Goal: Task Accomplishment & Management: Use online tool/utility

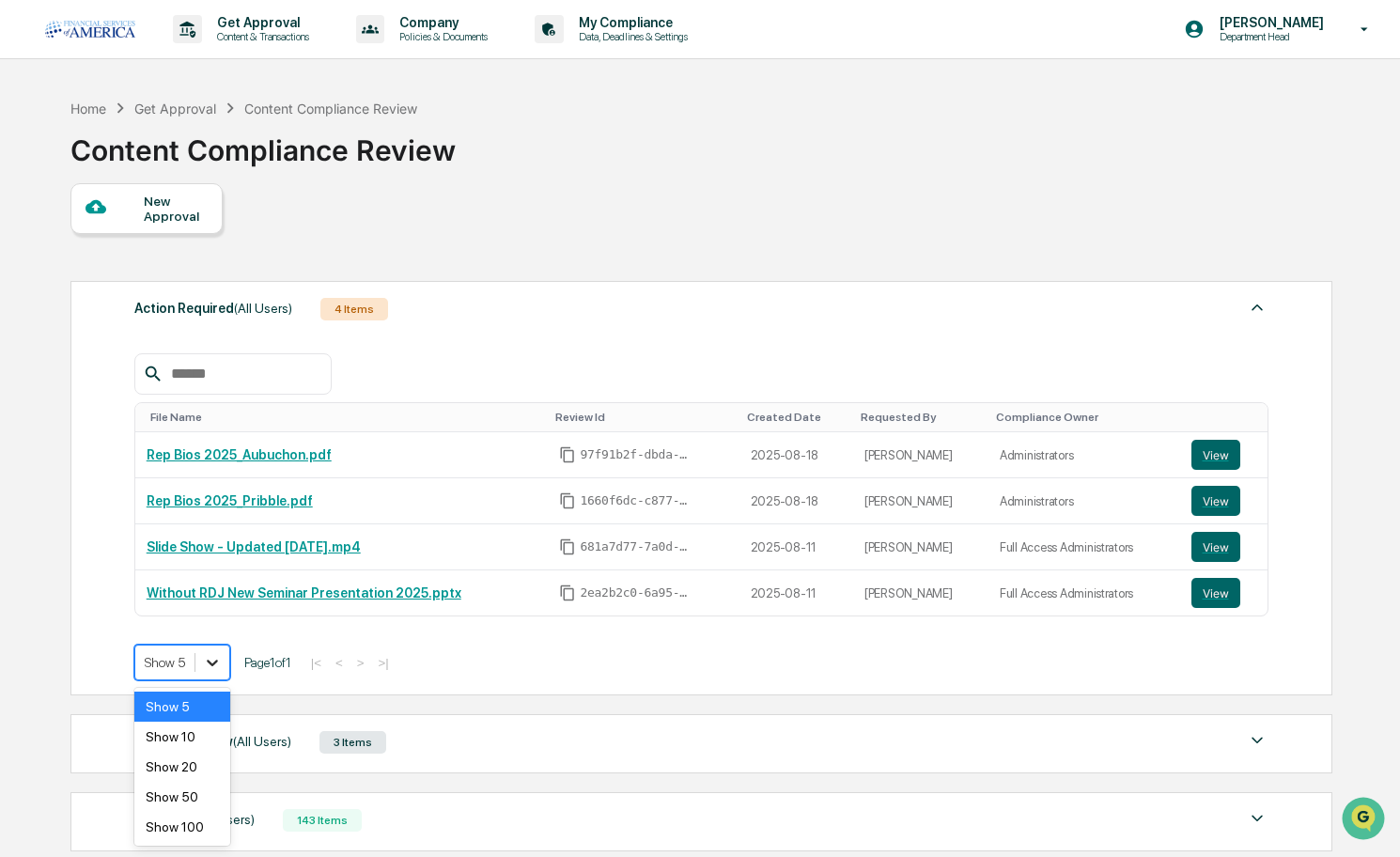
click at [203, 664] on icon at bounding box center [212, 662] width 19 height 19
click at [192, 742] on div "Show 10" at bounding box center [182, 737] width 97 height 30
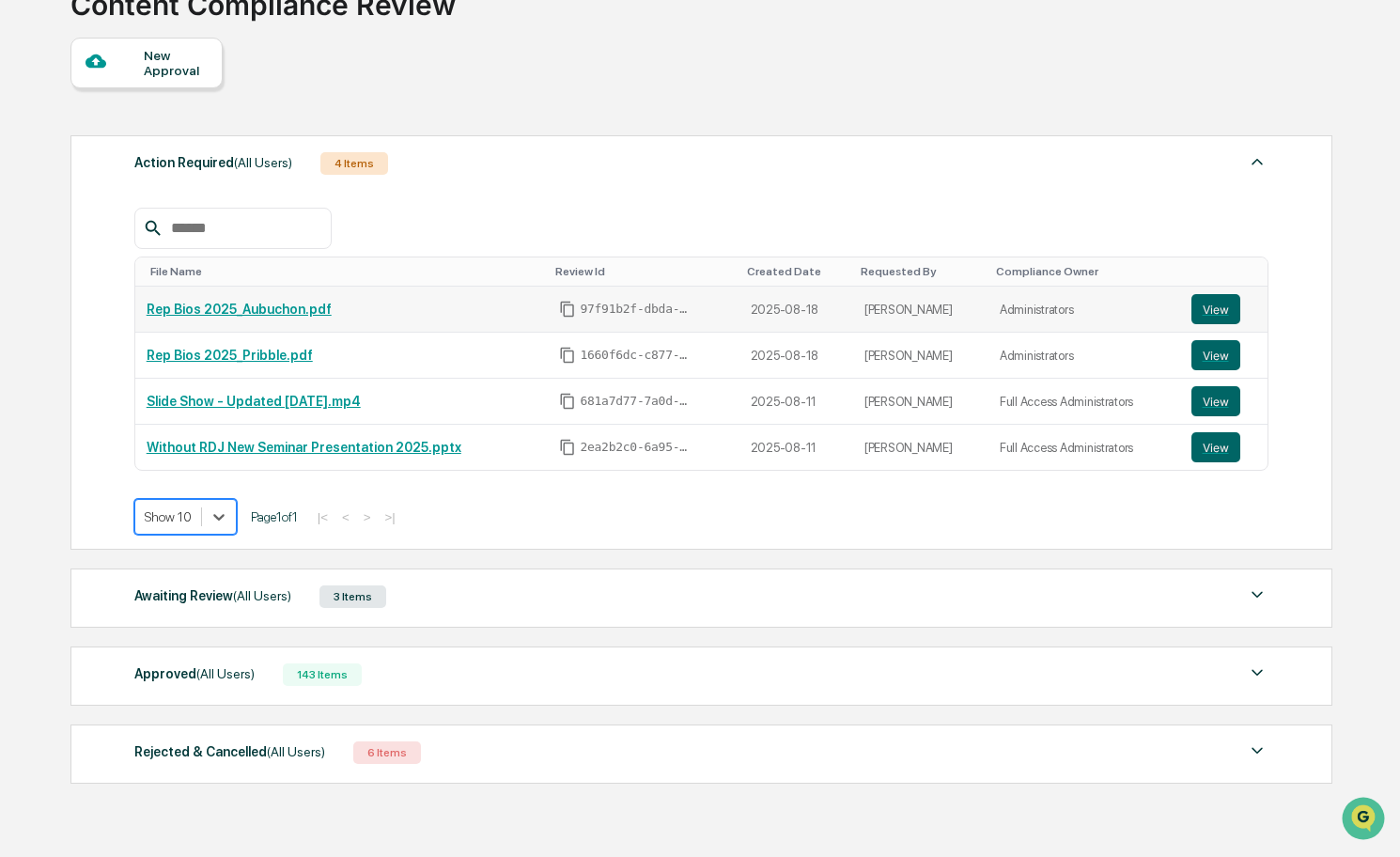
scroll to position [148, 0]
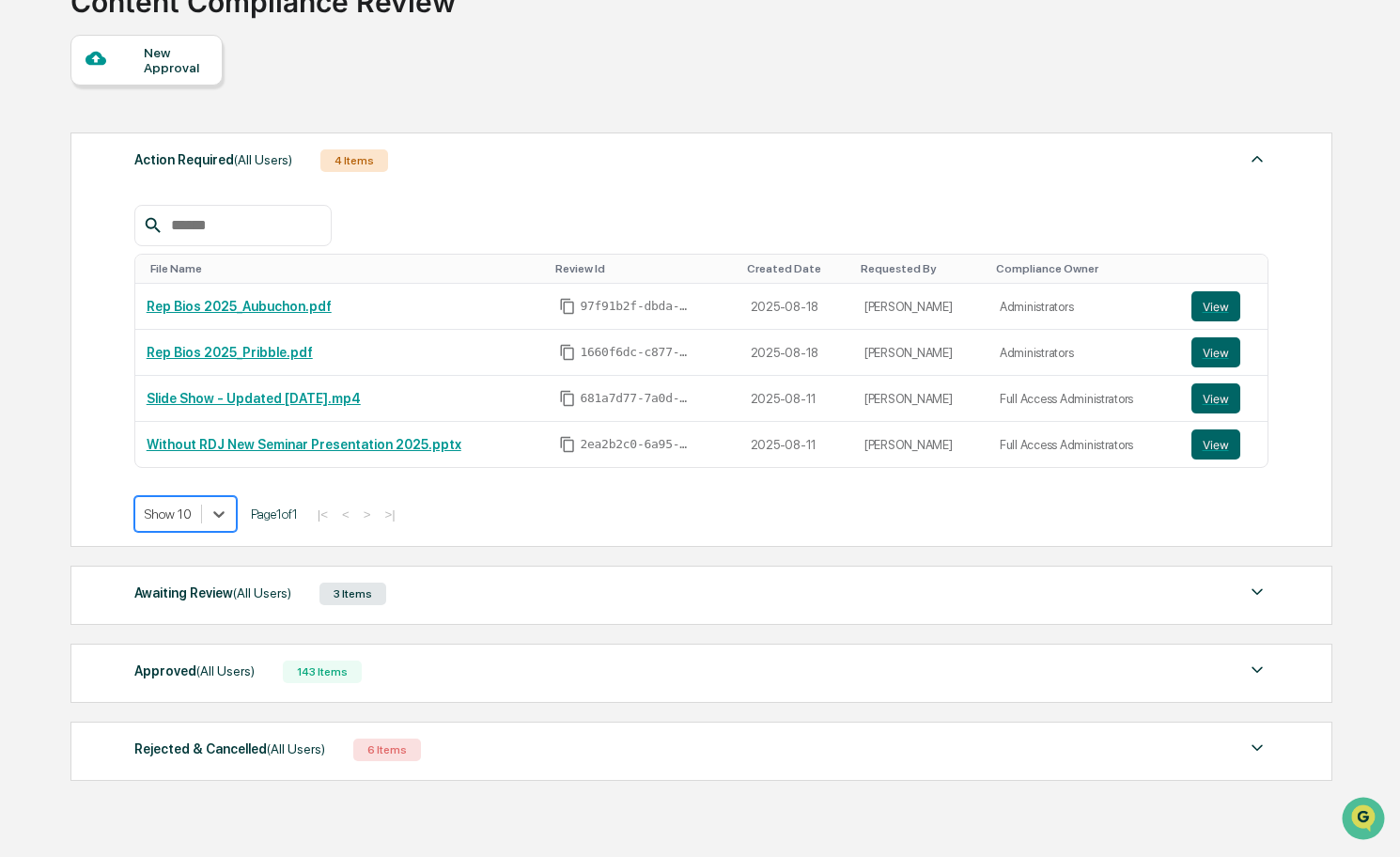
click at [308, 673] on div "143 Items" at bounding box center [322, 671] width 79 height 23
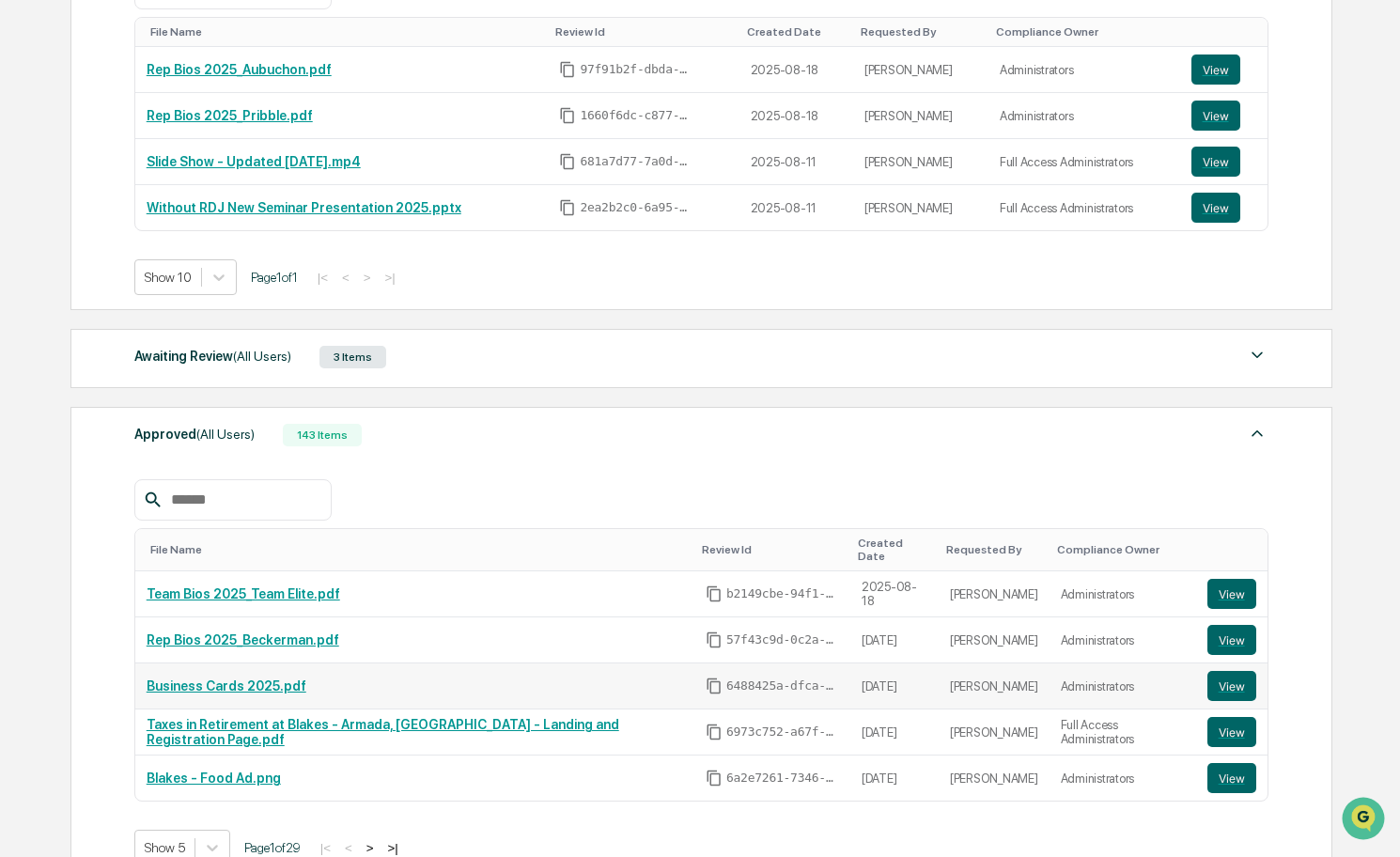
scroll to position [401, 0]
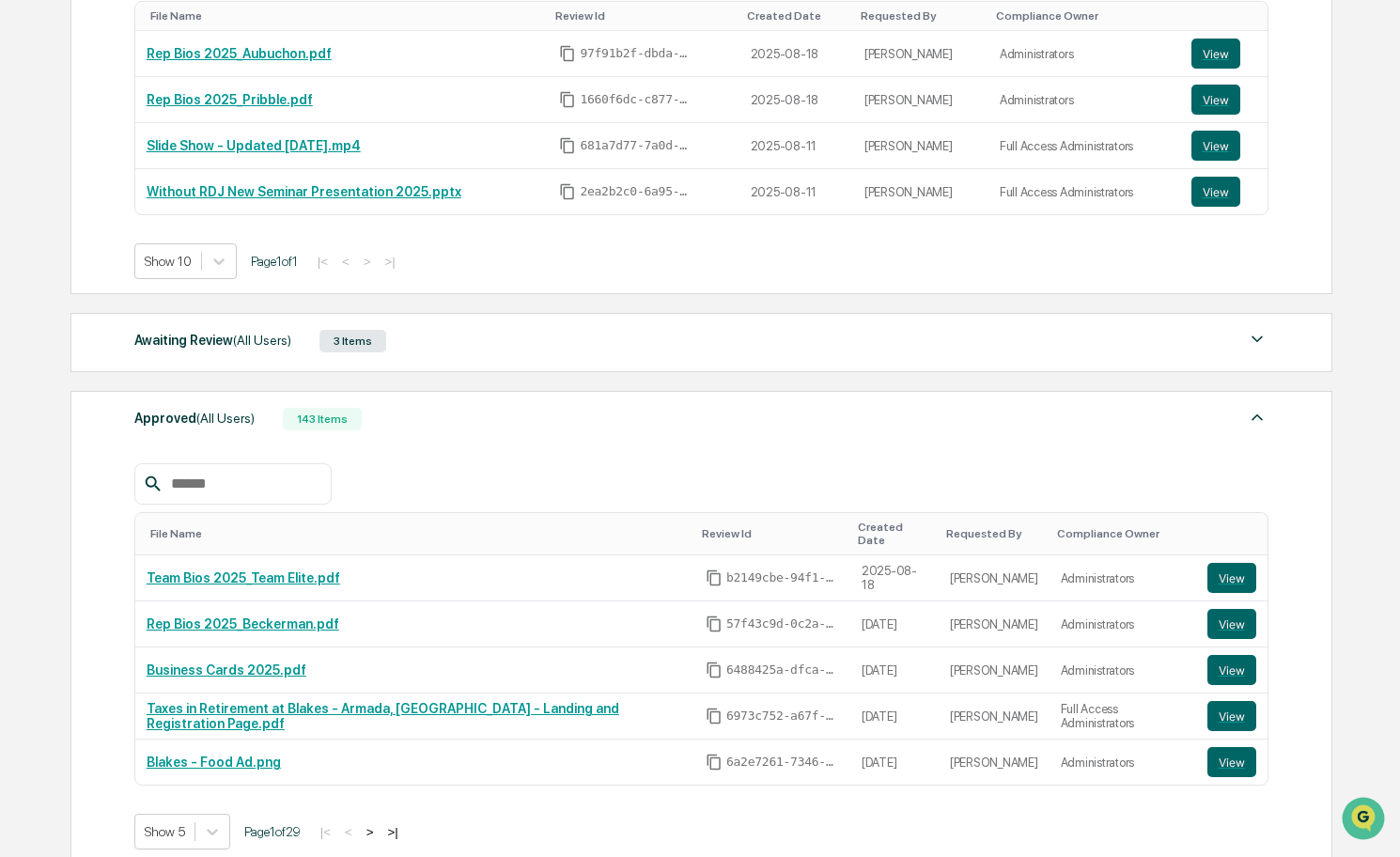
click at [249, 491] on input "text" at bounding box center [243, 484] width 160 height 24
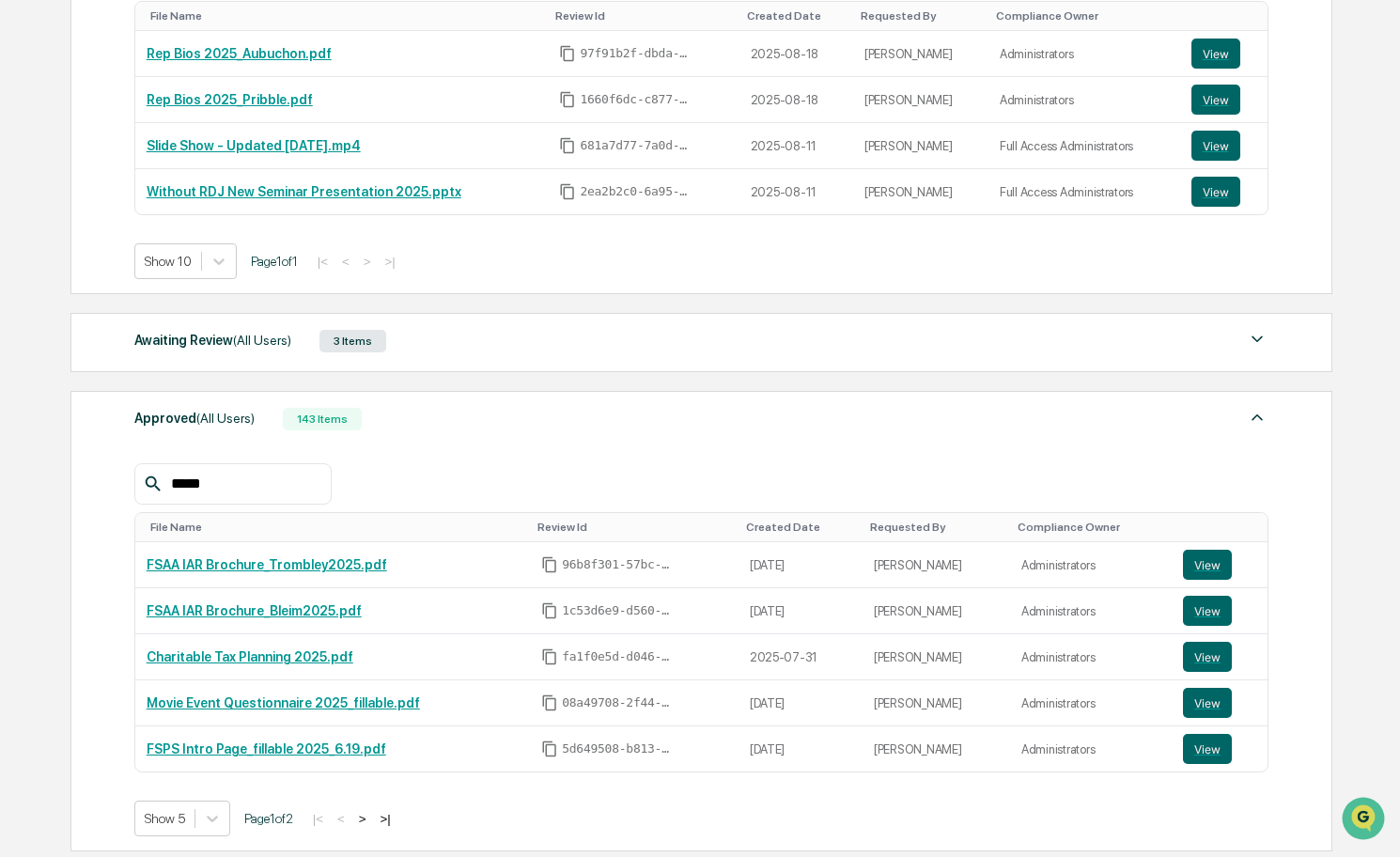
type input "*****"
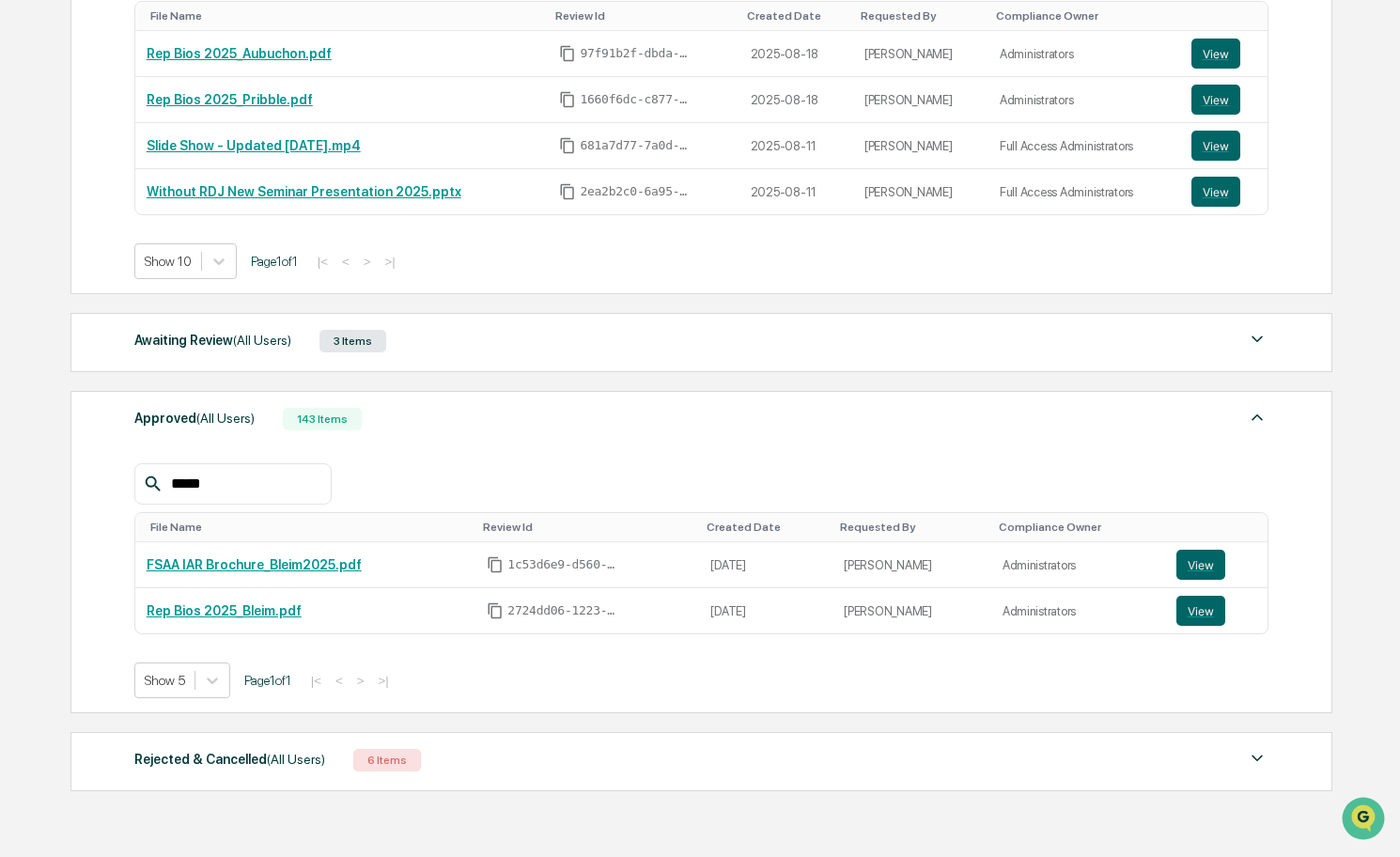
click at [352, 339] on div "3 Items" at bounding box center [352, 341] width 67 height 23
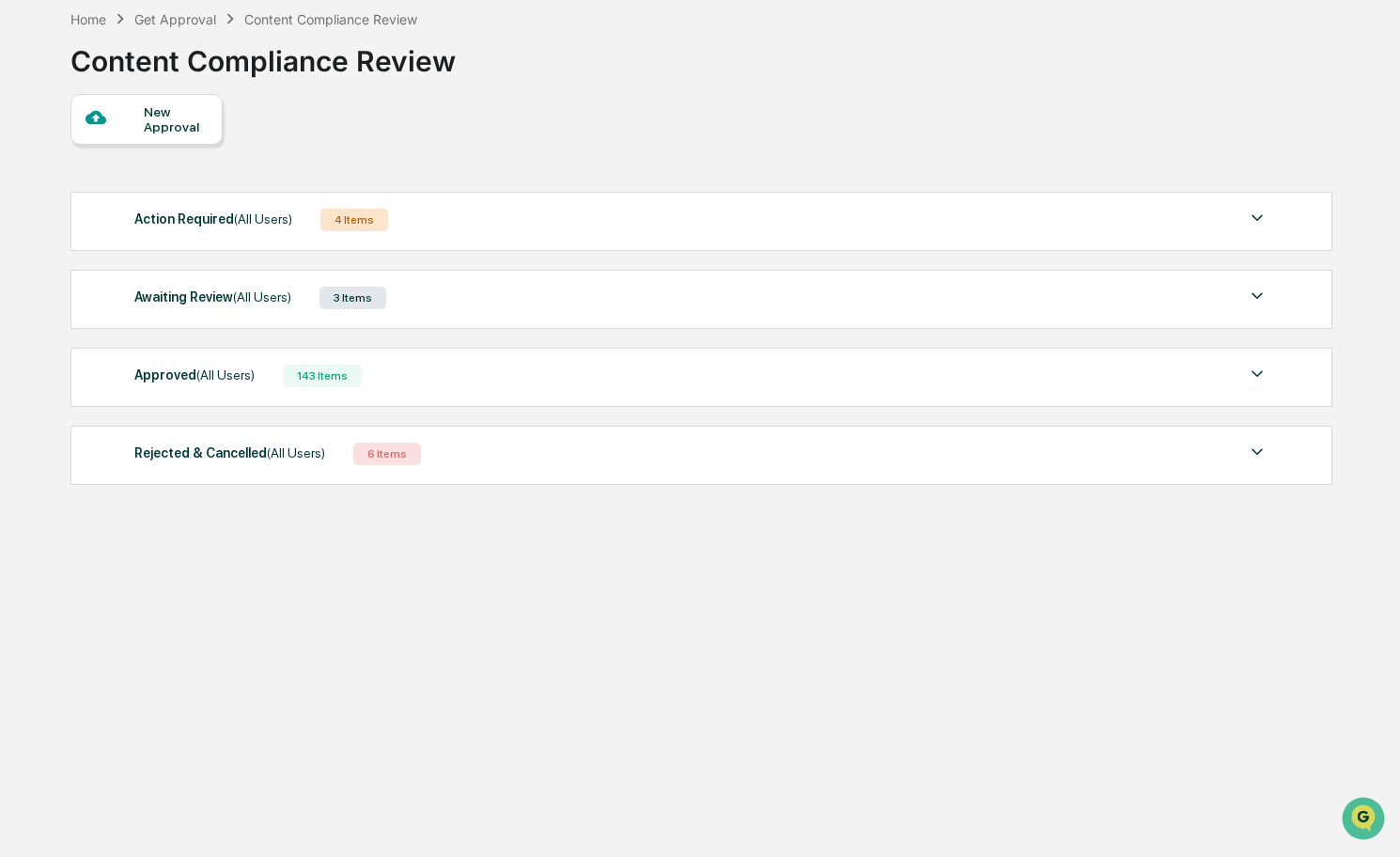
click at [201, 207] on div "Action Required (All Users)" at bounding box center [213, 219] width 158 height 24
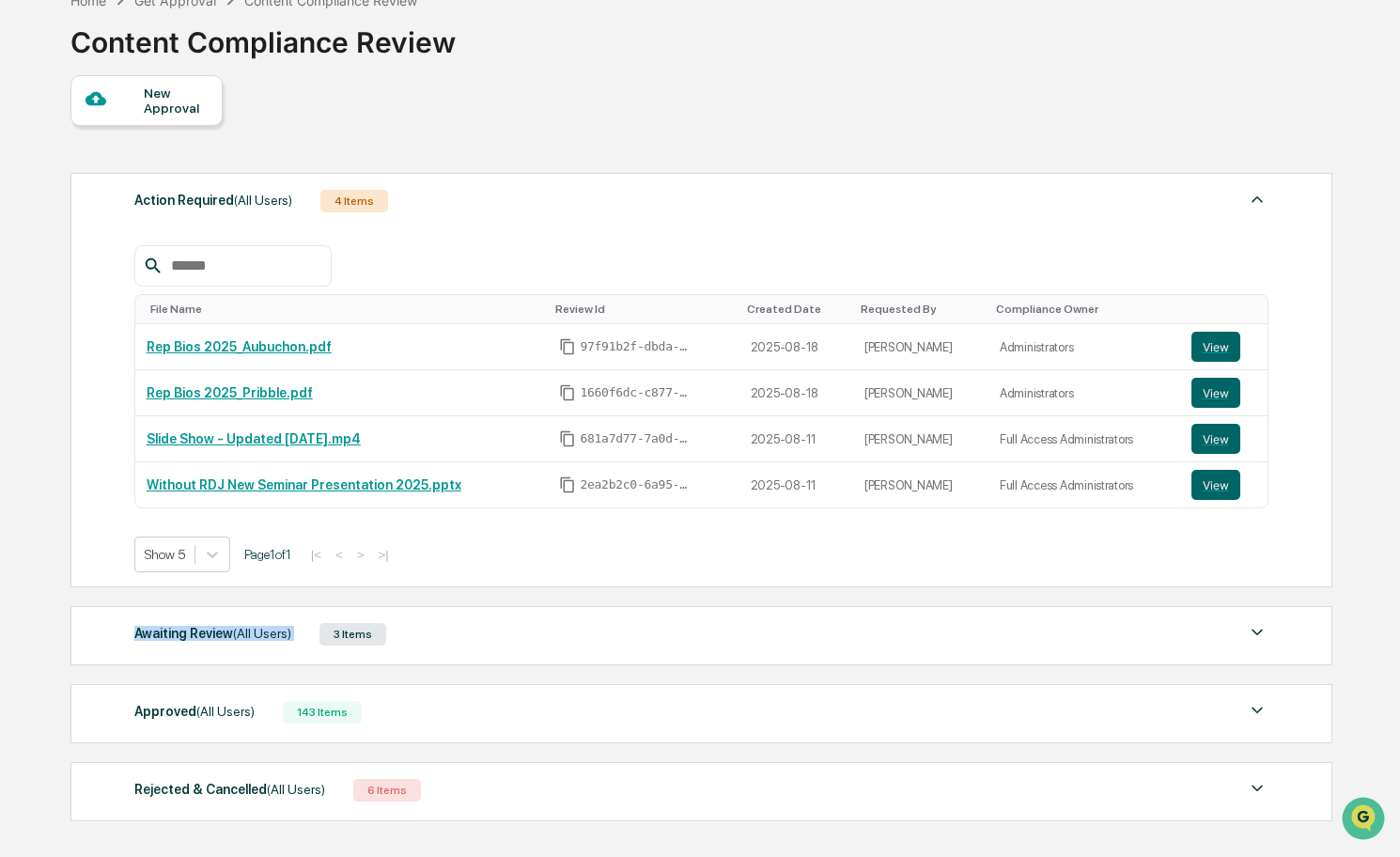
click at [350, 622] on div "Awaiting Review (All Users) 3 Items" at bounding box center [701, 634] width 1134 height 26
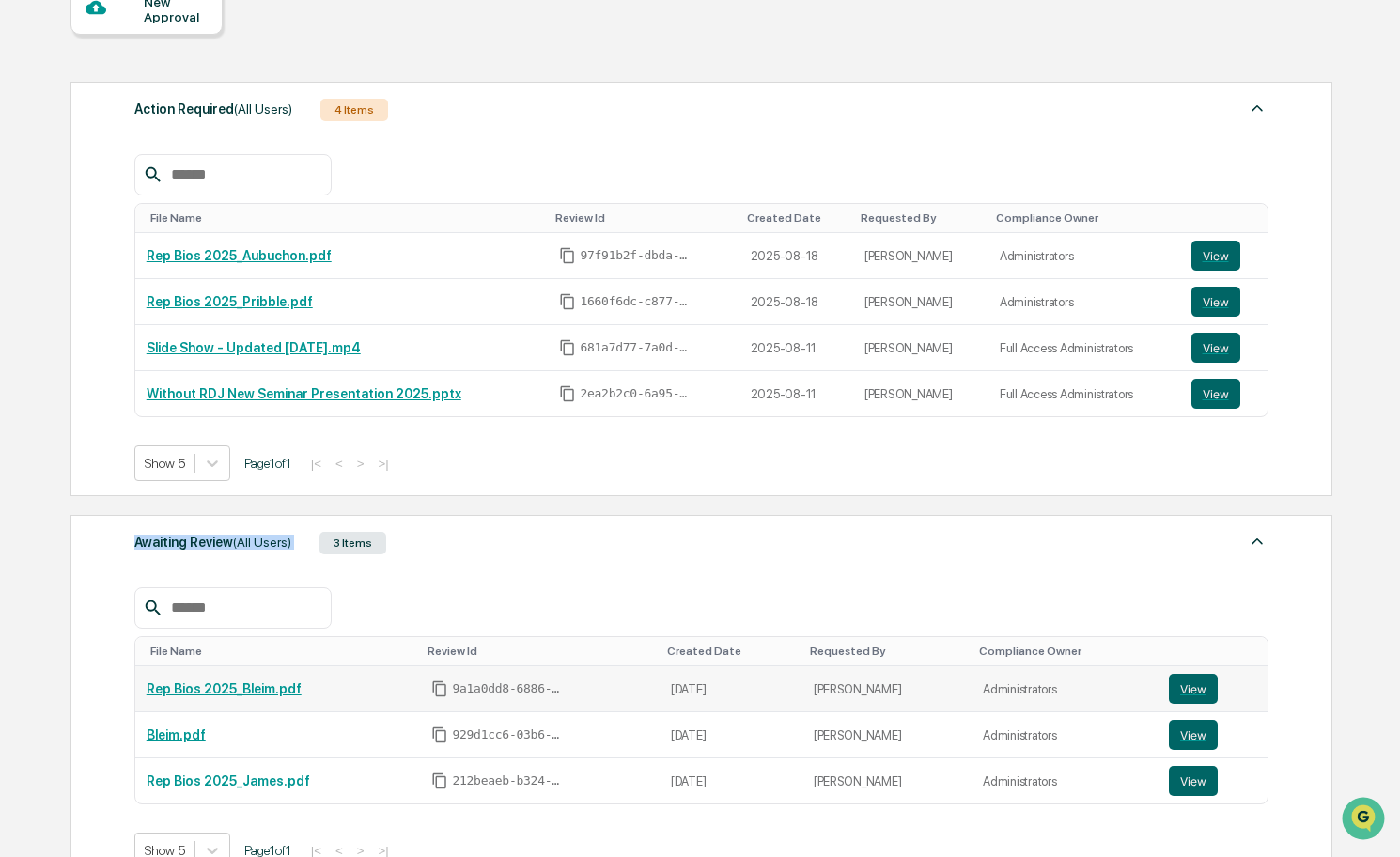
scroll to position [200, 0]
click at [1177, 735] on button "View" at bounding box center [1193, 734] width 49 height 30
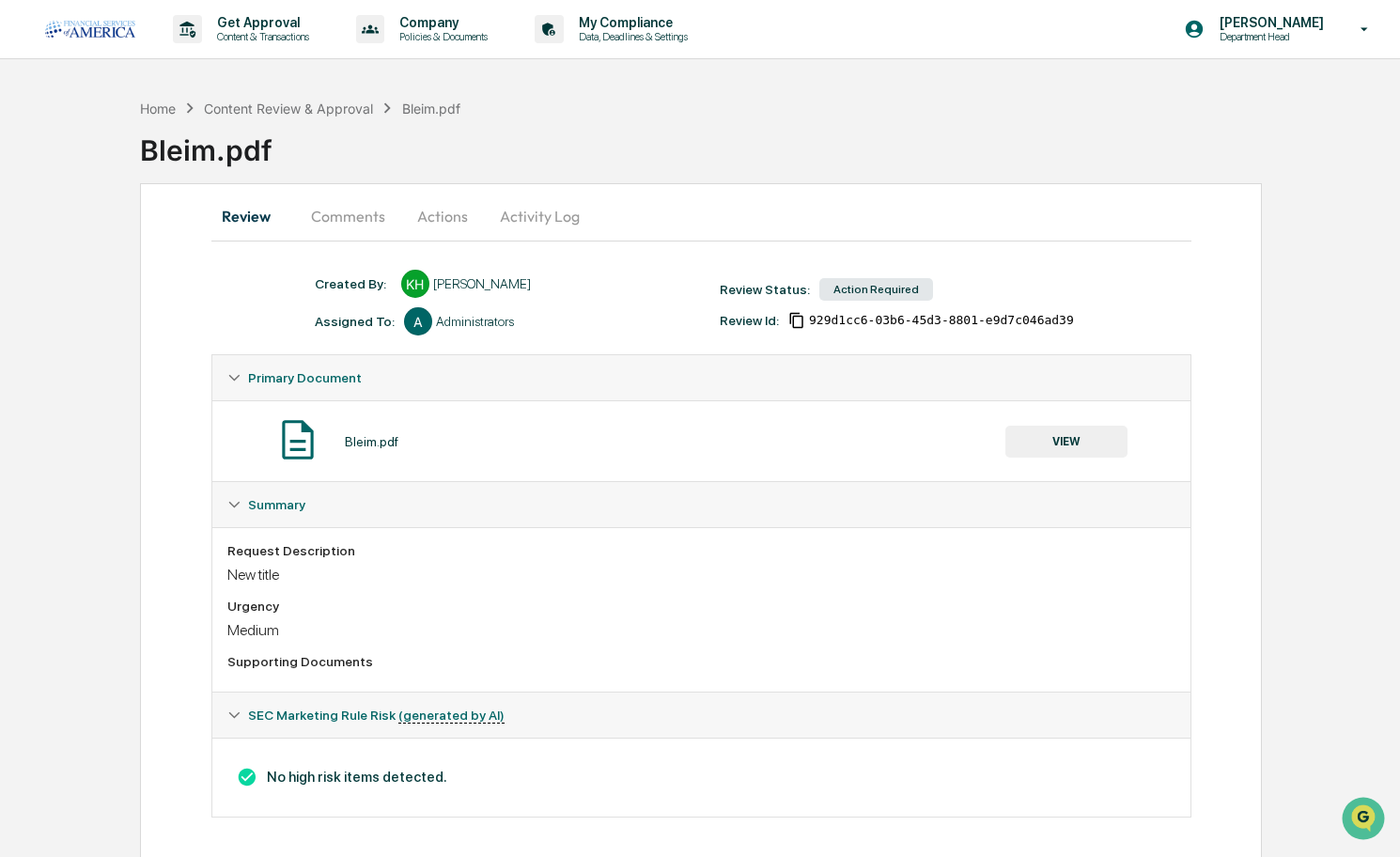
click at [337, 207] on button "Comments" at bounding box center [348, 216] width 104 height 45
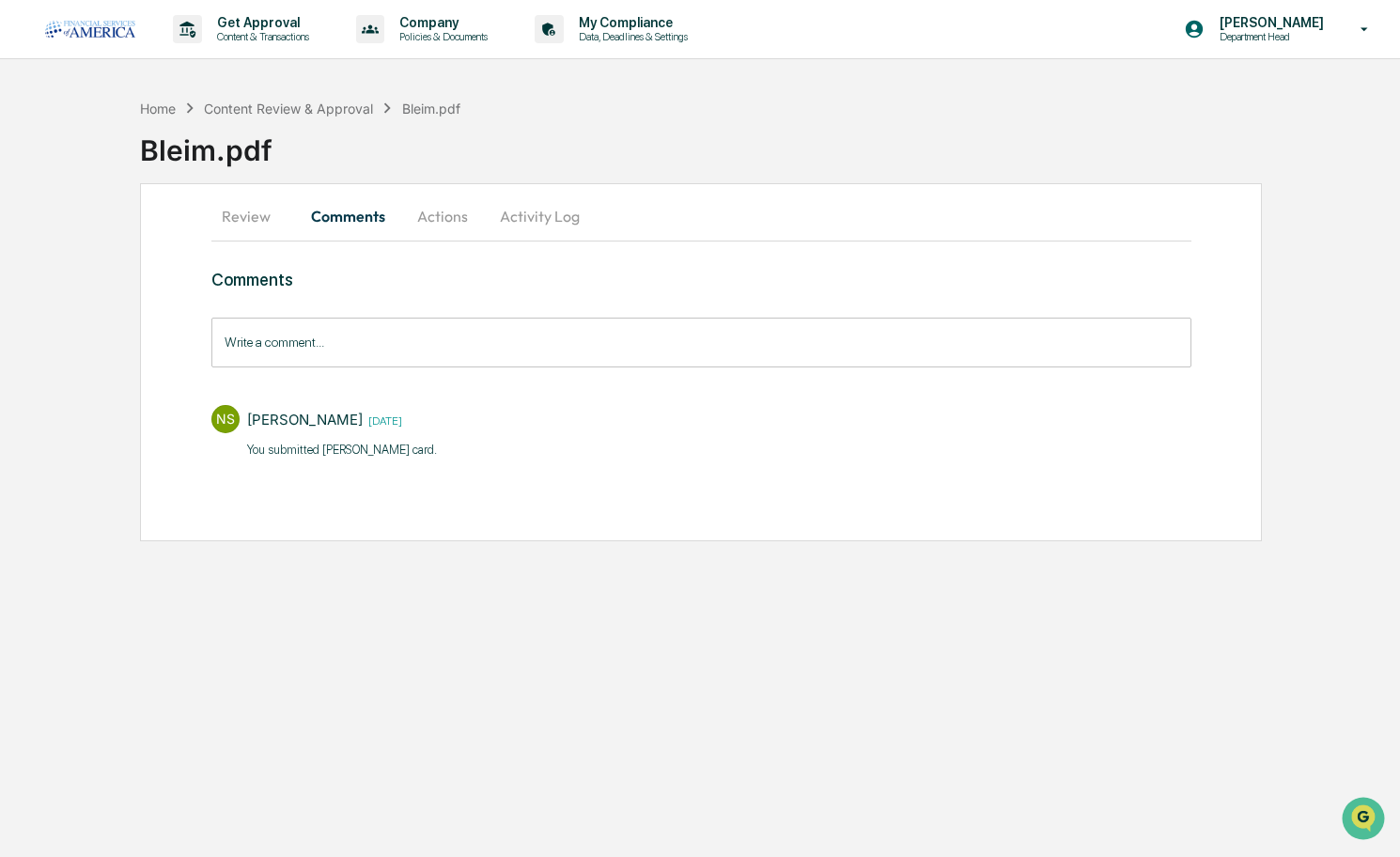
click at [228, 235] on button "Review" at bounding box center [253, 216] width 85 height 45
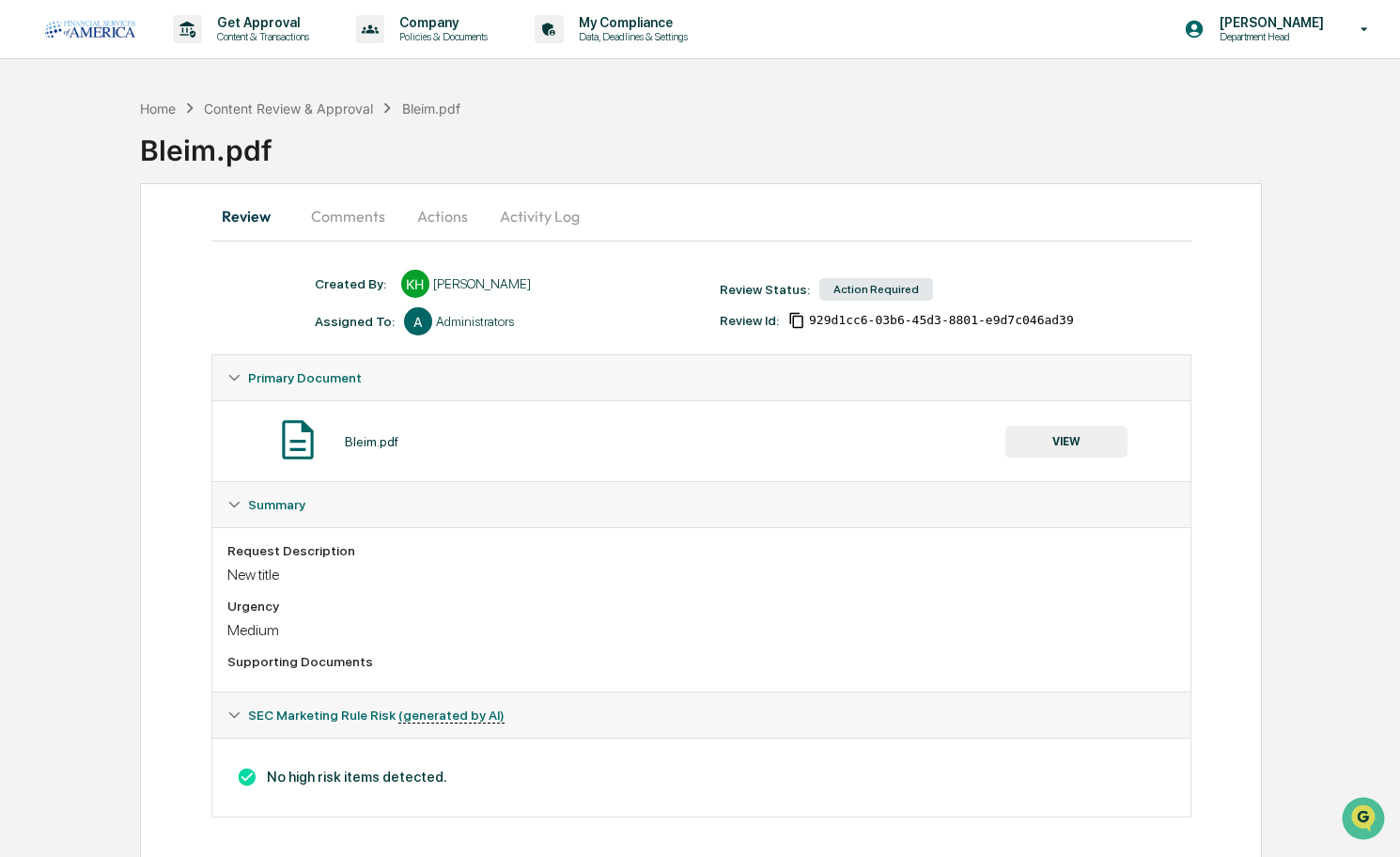
click at [443, 198] on button "Actions" at bounding box center [442, 216] width 85 height 45
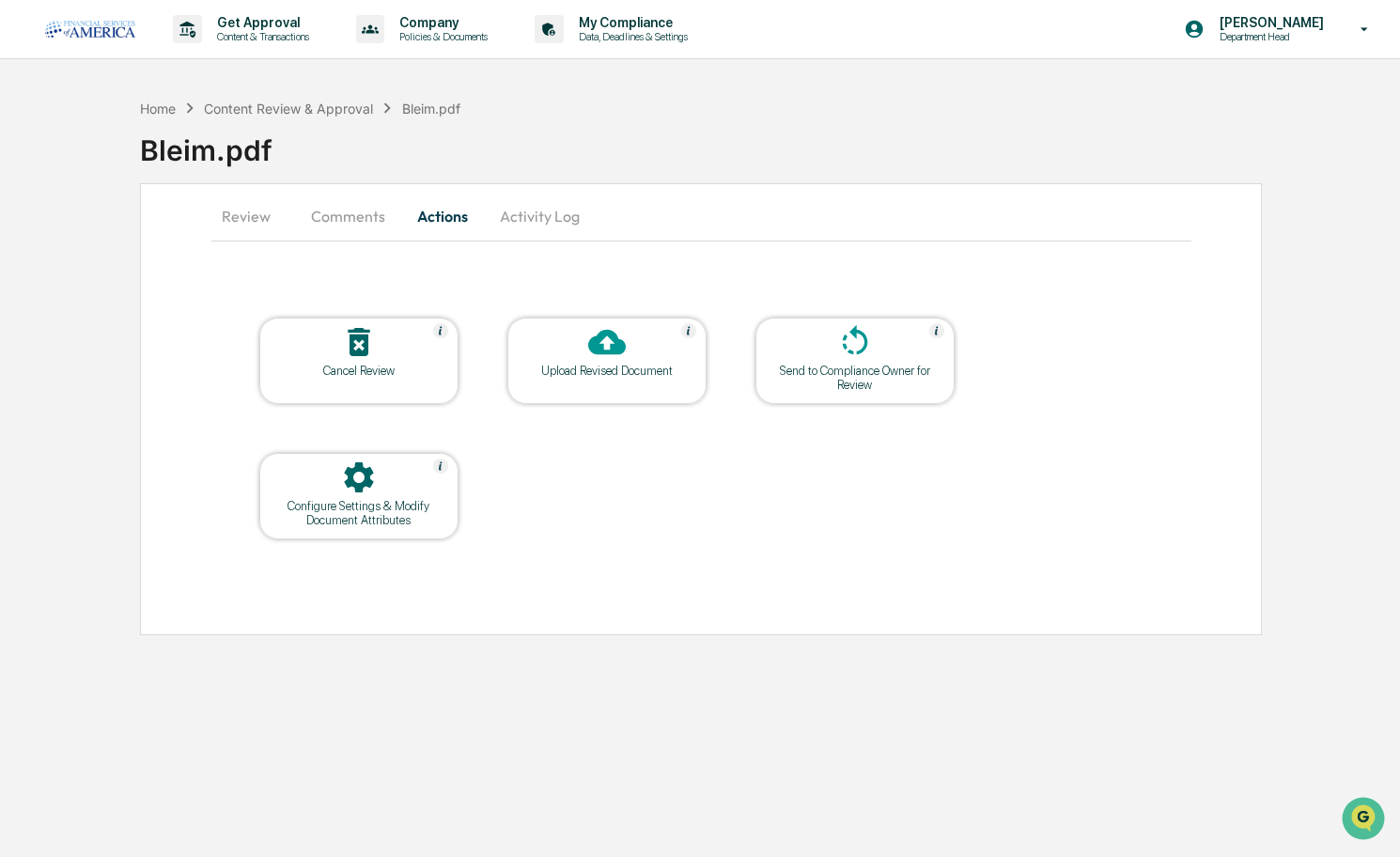
click at [598, 347] on icon at bounding box center [607, 342] width 38 height 25
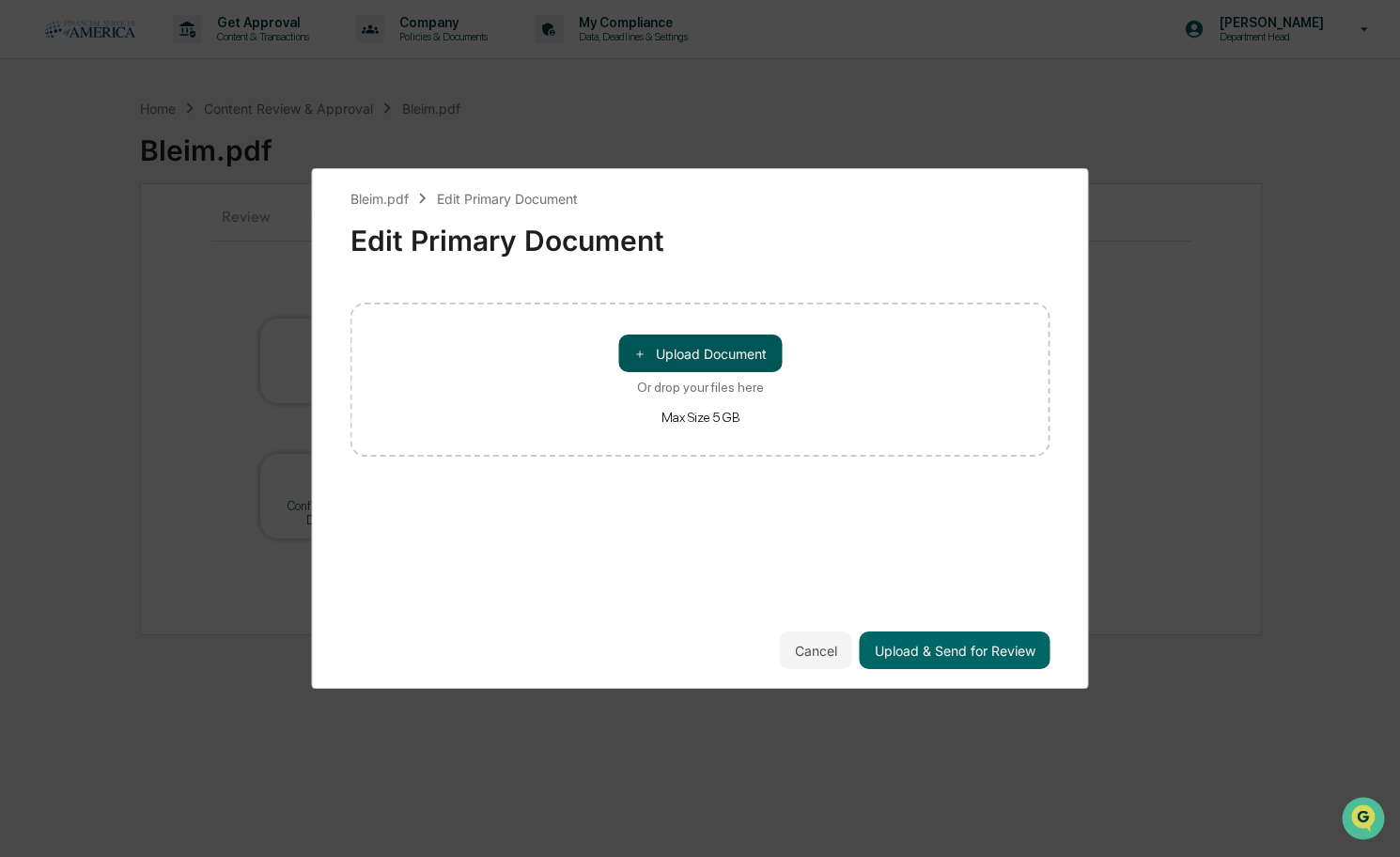
click at [675, 357] on button "＋ Upload Document" at bounding box center [699, 353] width 163 height 38
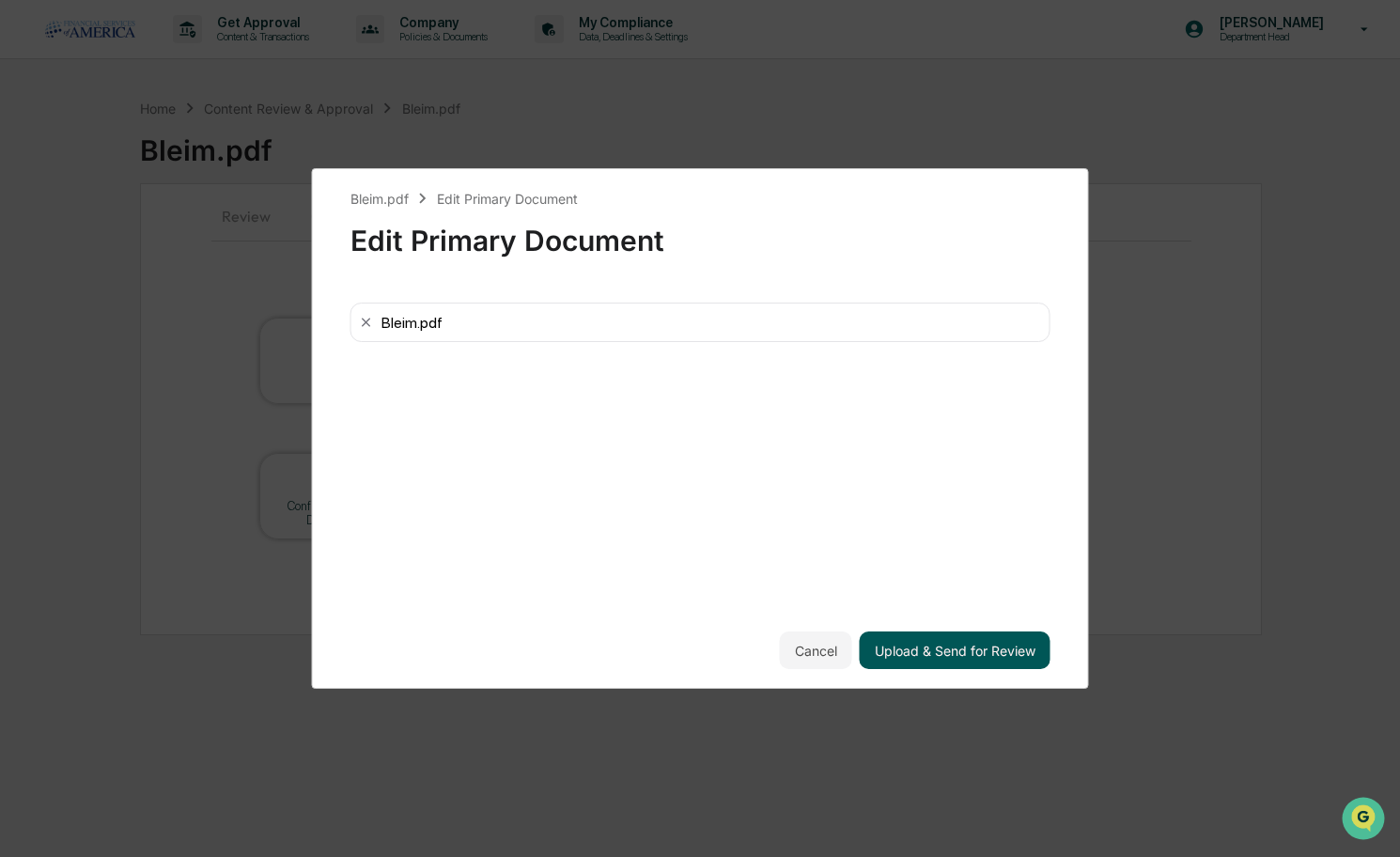
click at [983, 654] on button "Upload & Send for Review" at bounding box center [955, 650] width 191 height 38
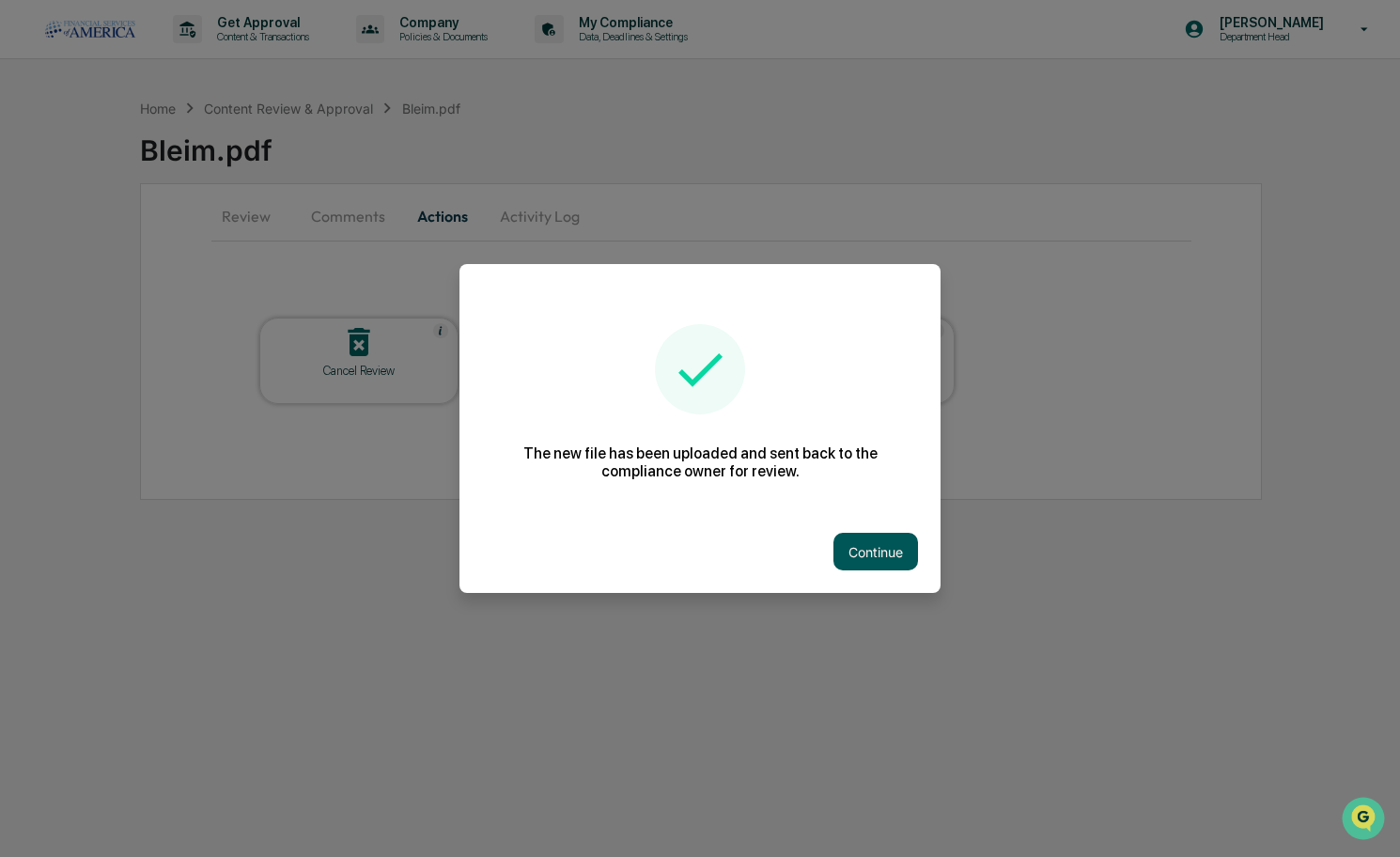
click at [867, 551] on button "Continue" at bounding box center [875, 552] width 85 height 38
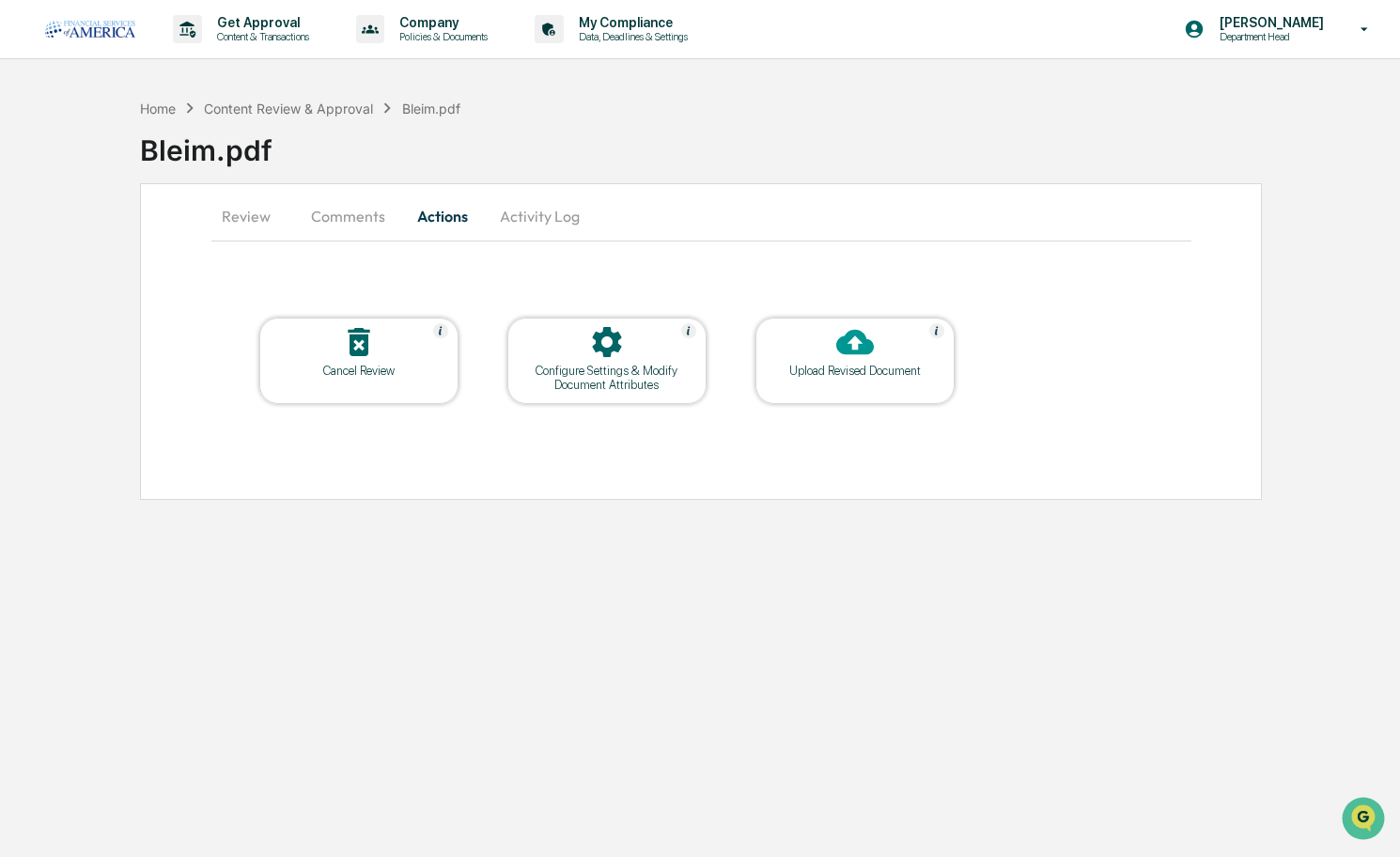
click at [846, 366] on div "Upload Revised Document" at bounding box center [854, 371] width 169 height 14
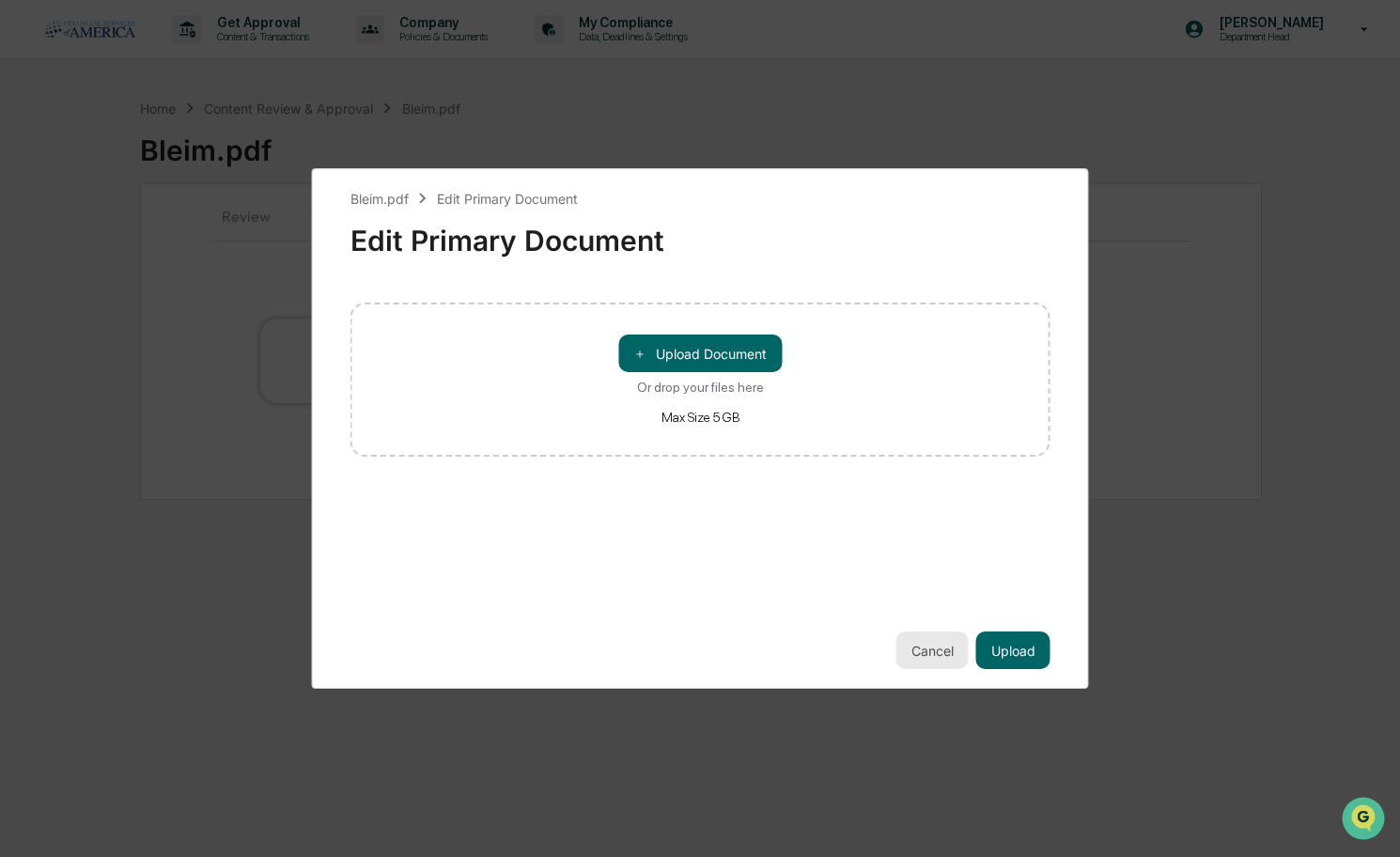
click at [937, 642] on button "Cancel" at bounding box center [932, 650] width 72 height 38
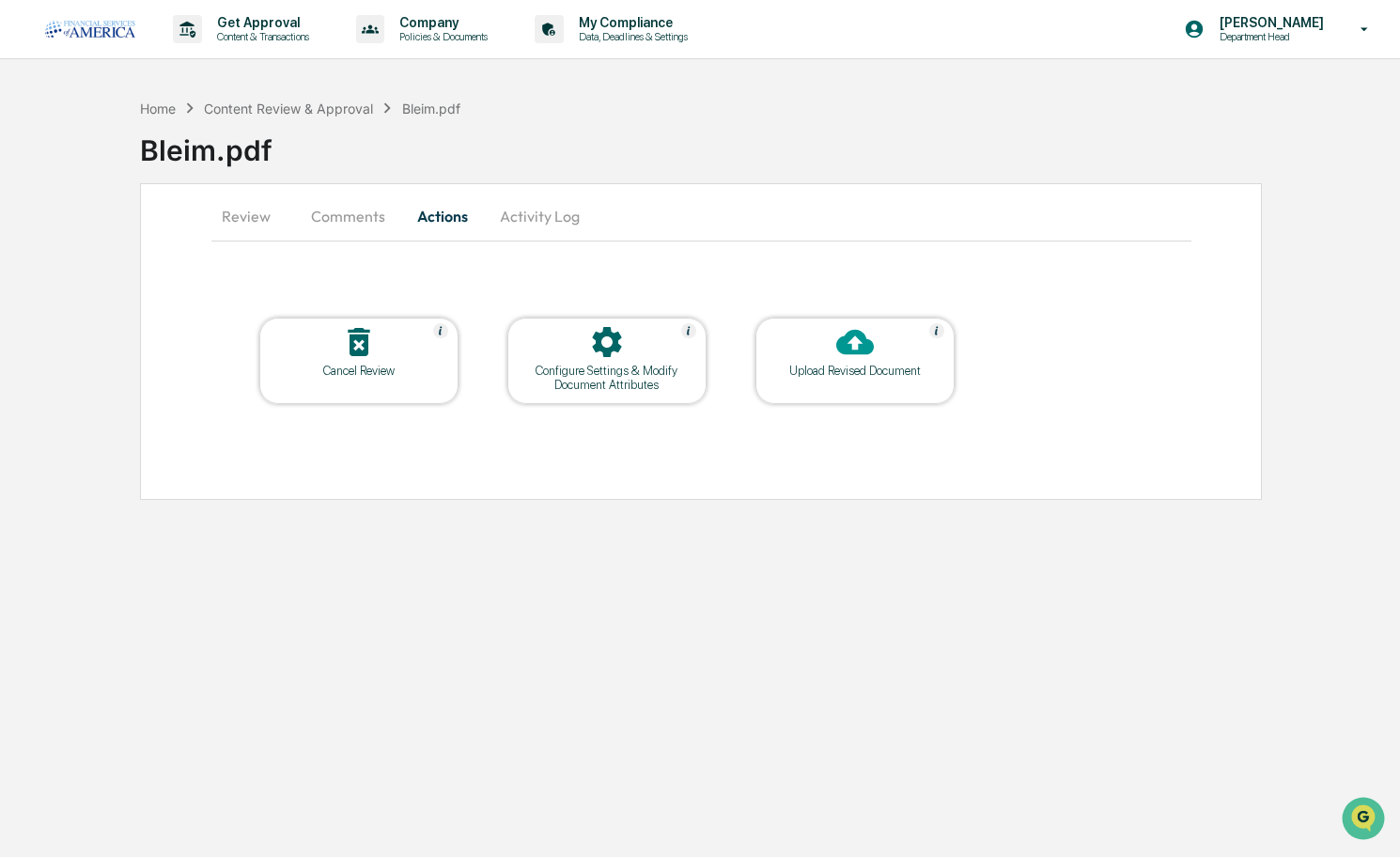
click at [874, 361] on div at bounding box center [855, 343] width 188 height 40
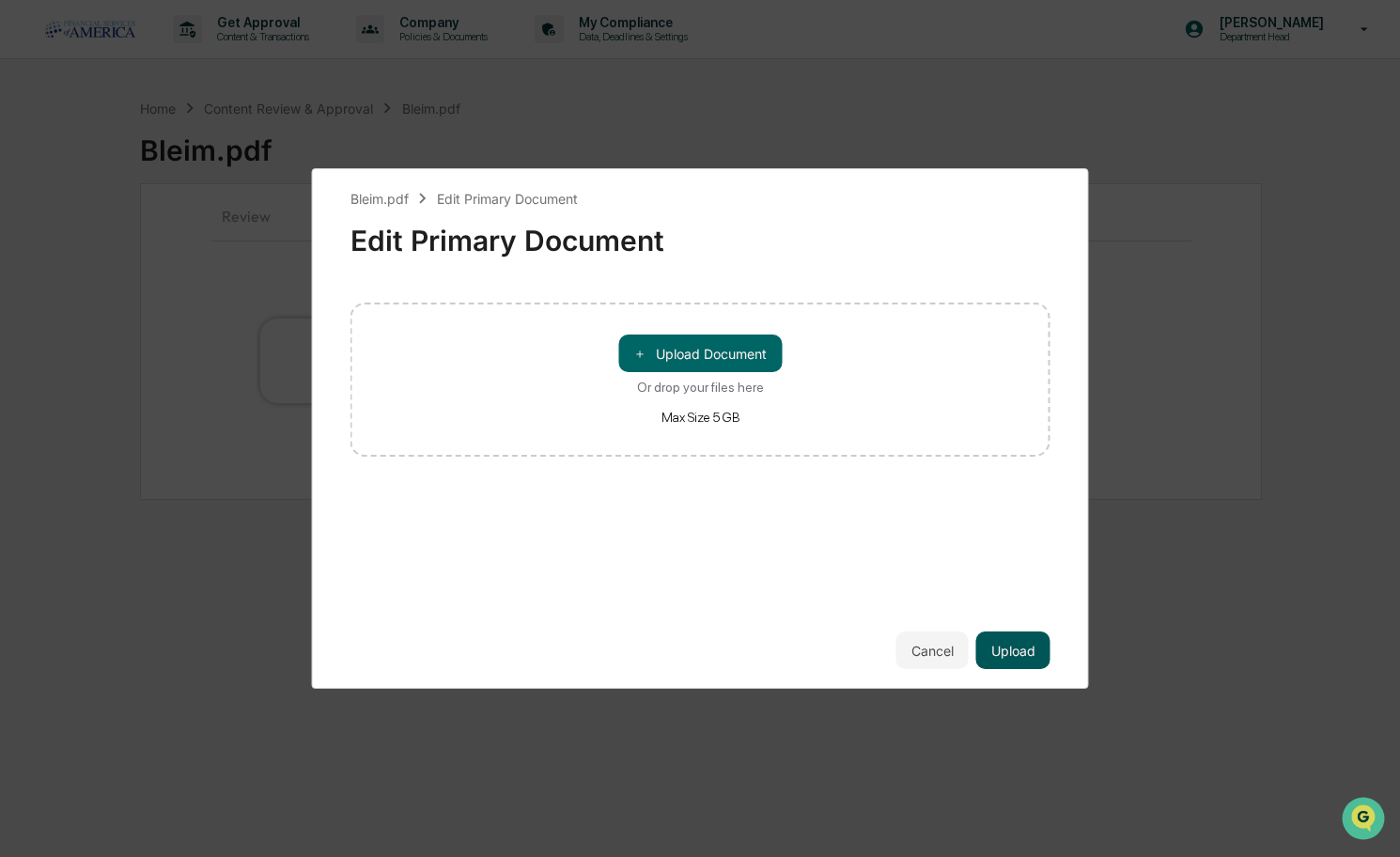
click at [994, 634] on button "Upload" at bounding box center [1013, 650] width 74 height 38
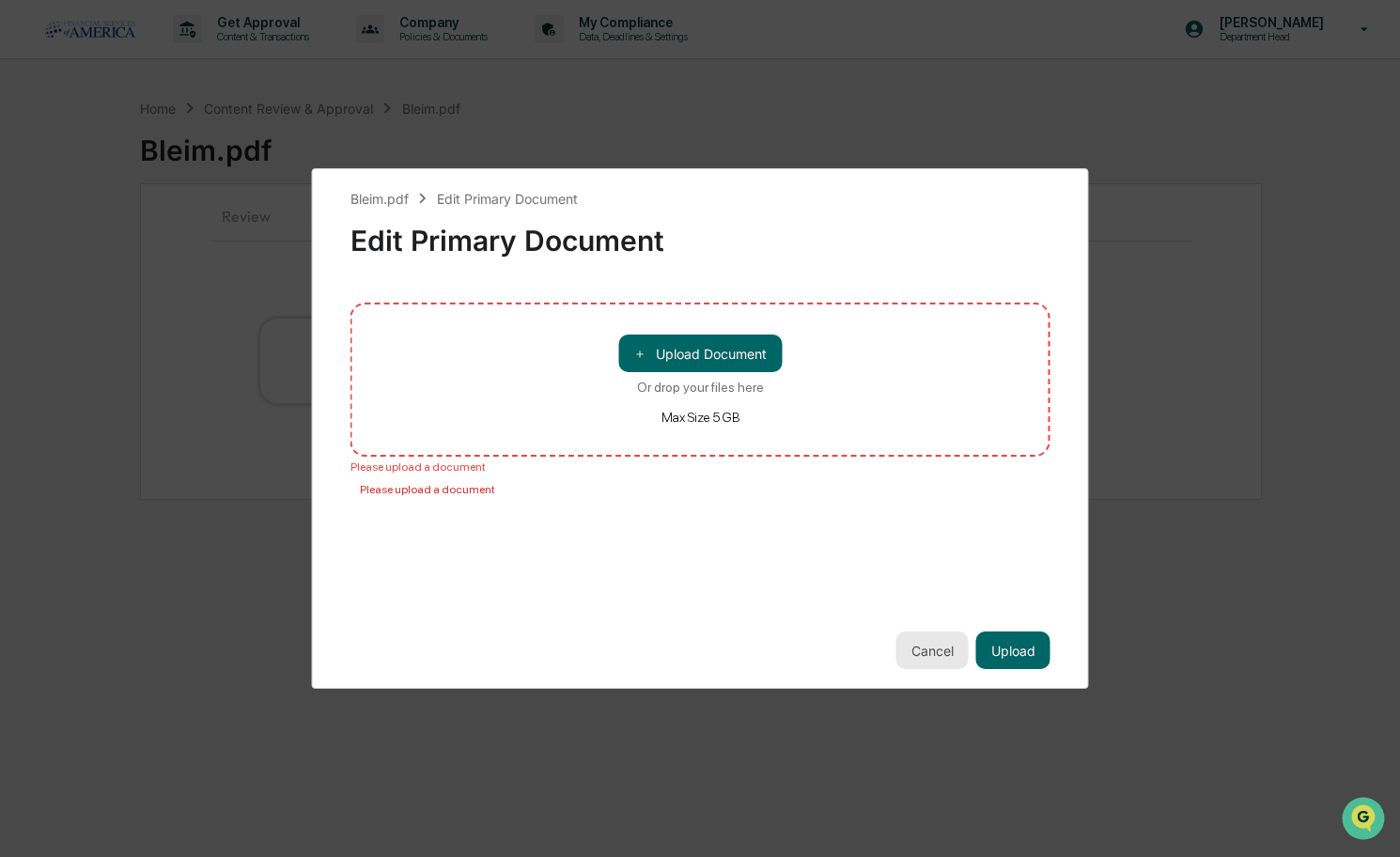
click at [915, 638] on button "Cancel" at bounding box center [932, 650] width 72 height 38
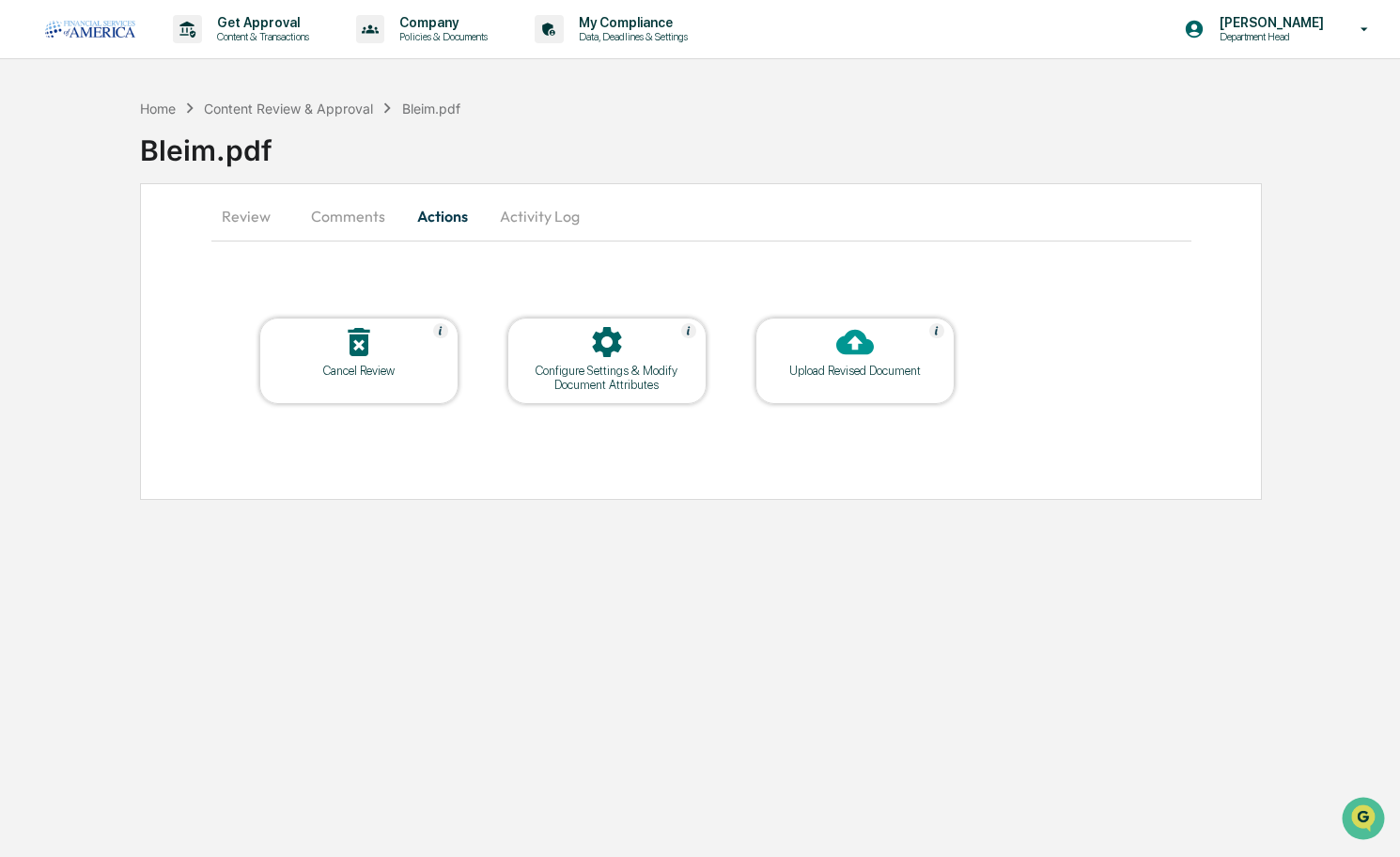
click at [819, 392] on div "Upload Revised Document" at bounding box center [854, 361] width 199 height 86
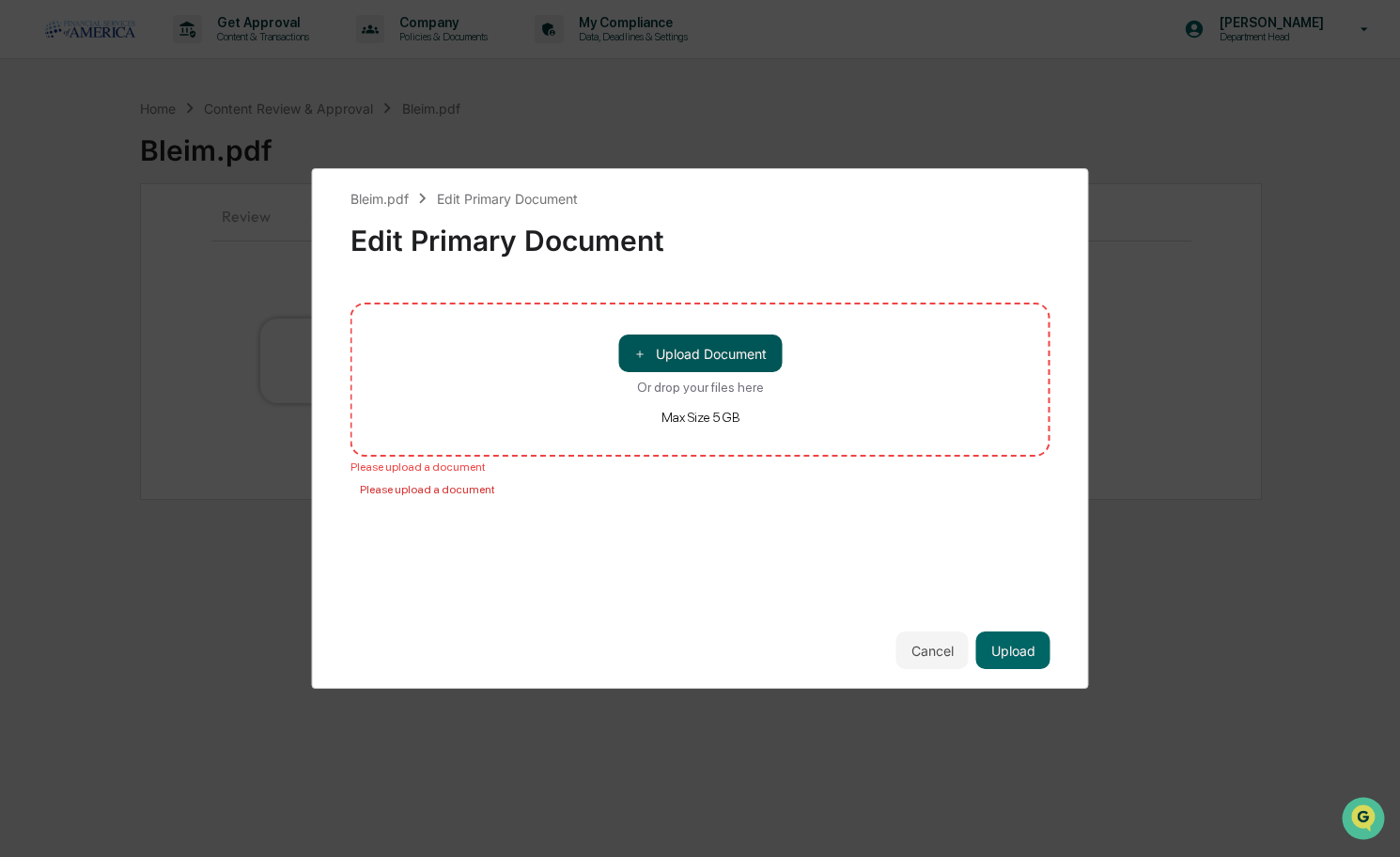
click at [669, 355] on button "＋ Upload Document" at bounding box center [699, 353] width 163 height 38
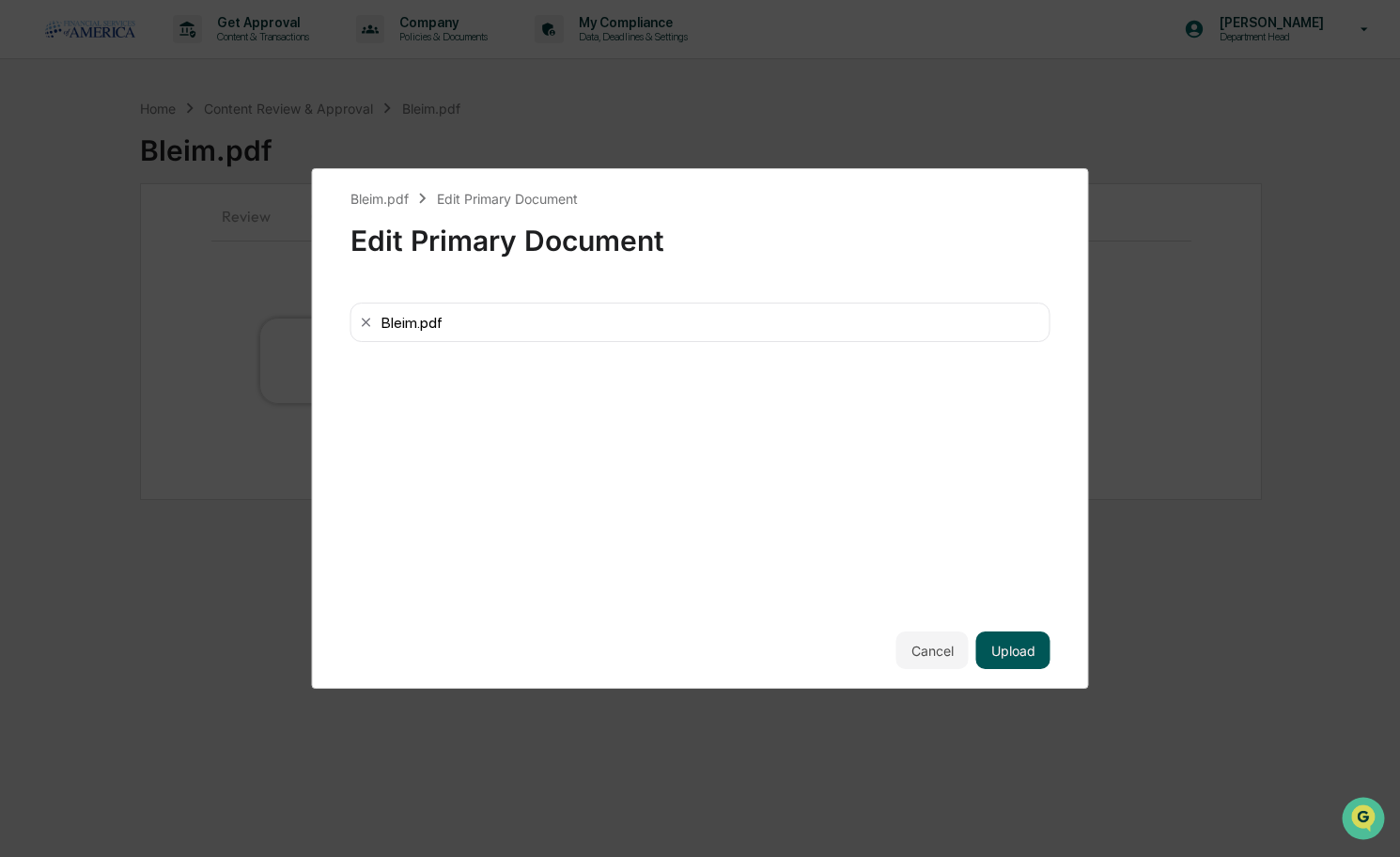
click at [1023, 643] on button "Upload" at bounding box center [1013, 650] width 74 height 38
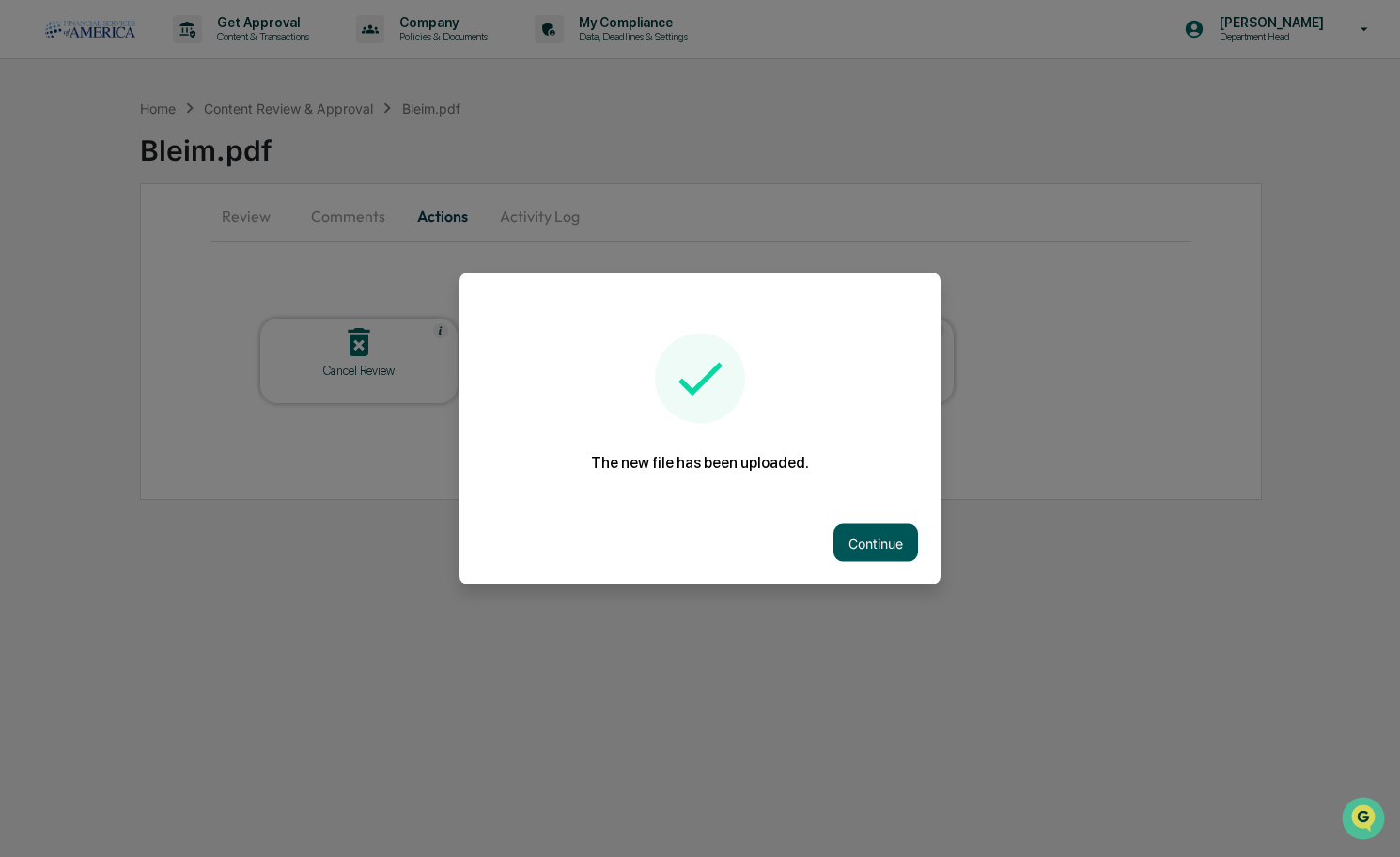
click at [877, 524] on div "Continue" at bounding box center [699, 543] width 481 height 83
click at [882, 549] on button "Continue" at bounding box center [875, 543] width 85 height 38
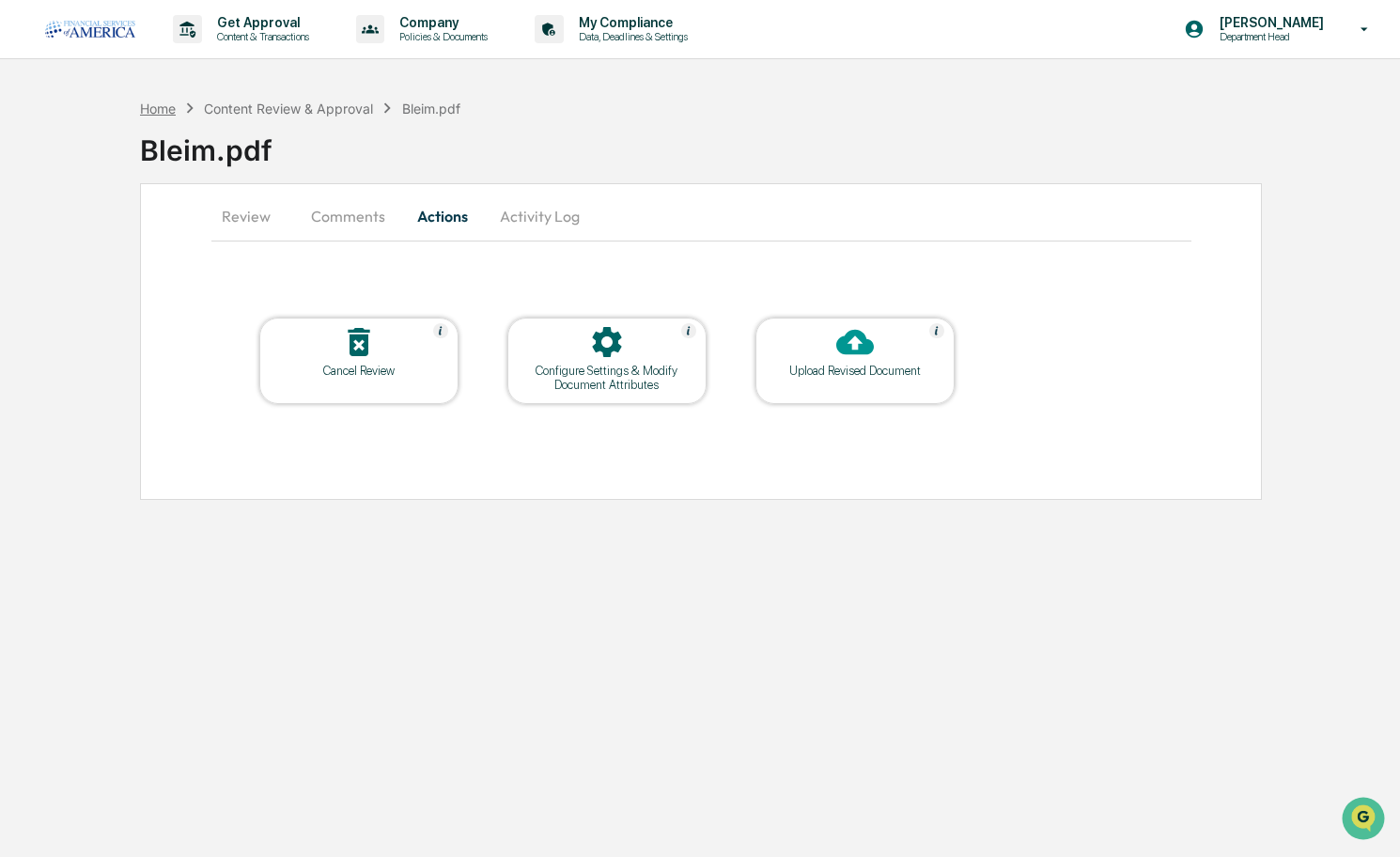
click at [165, 113] on div "Home" at bounding box center [158, 109] width 36 height 16
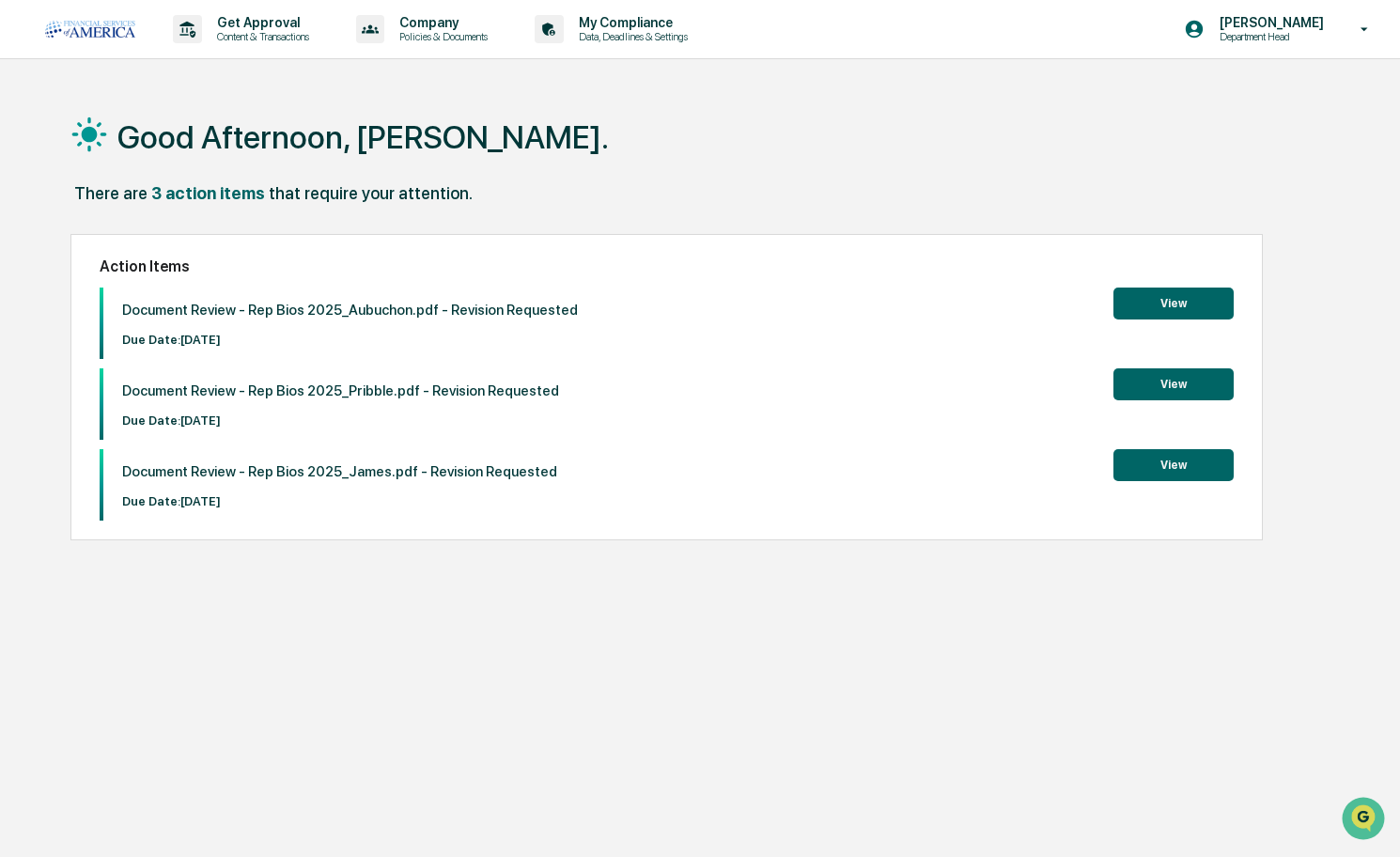
click at [224, 198] on div "3 action items" at bounding box center [208, 193] width 114 height 20
click at [1157, 449] on button "View" at bounding box center [1173, 465] width 120 height 32
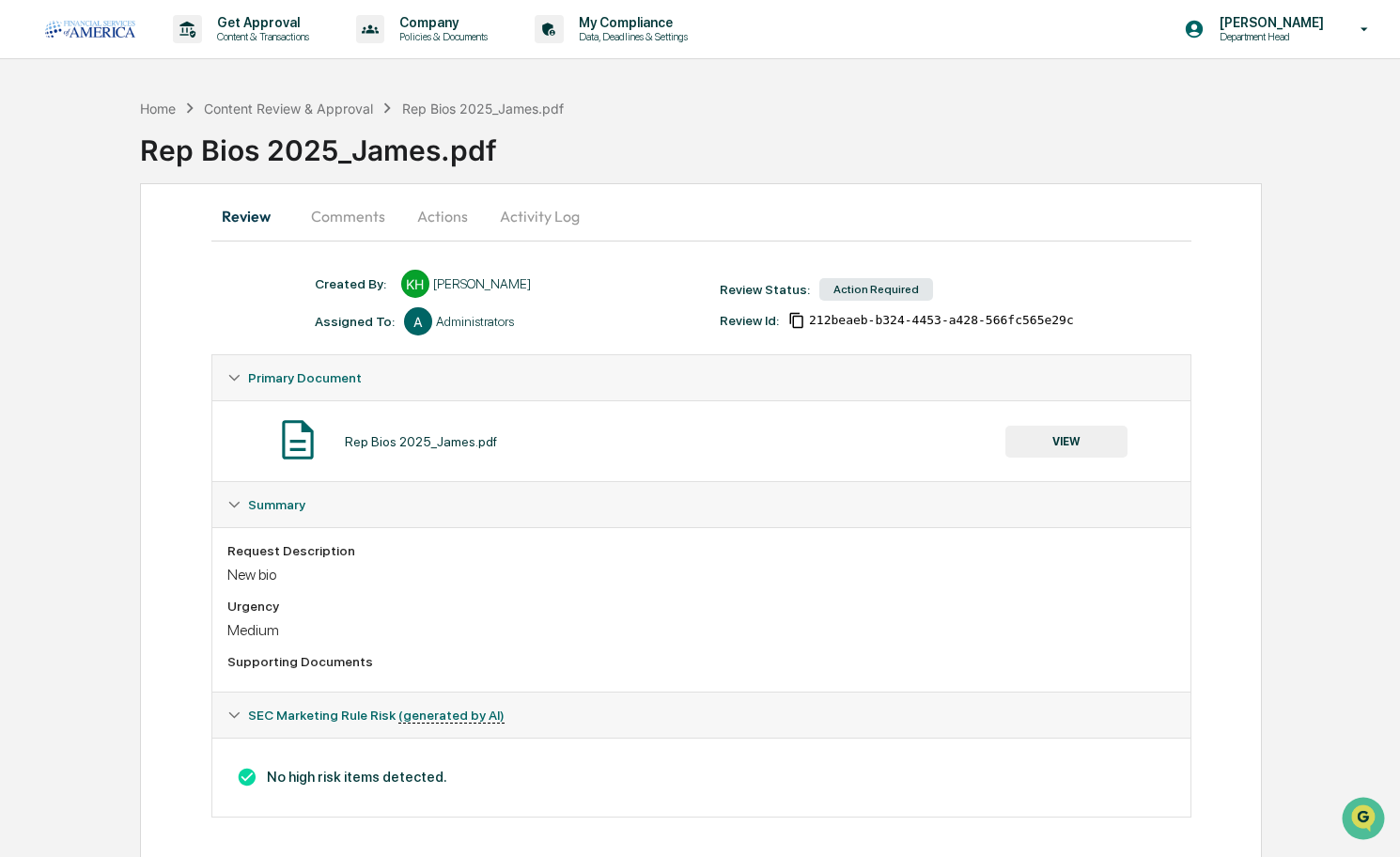
click at [344, 224] on button "Comments" at bounding box center [348, 216] width 104 height 45
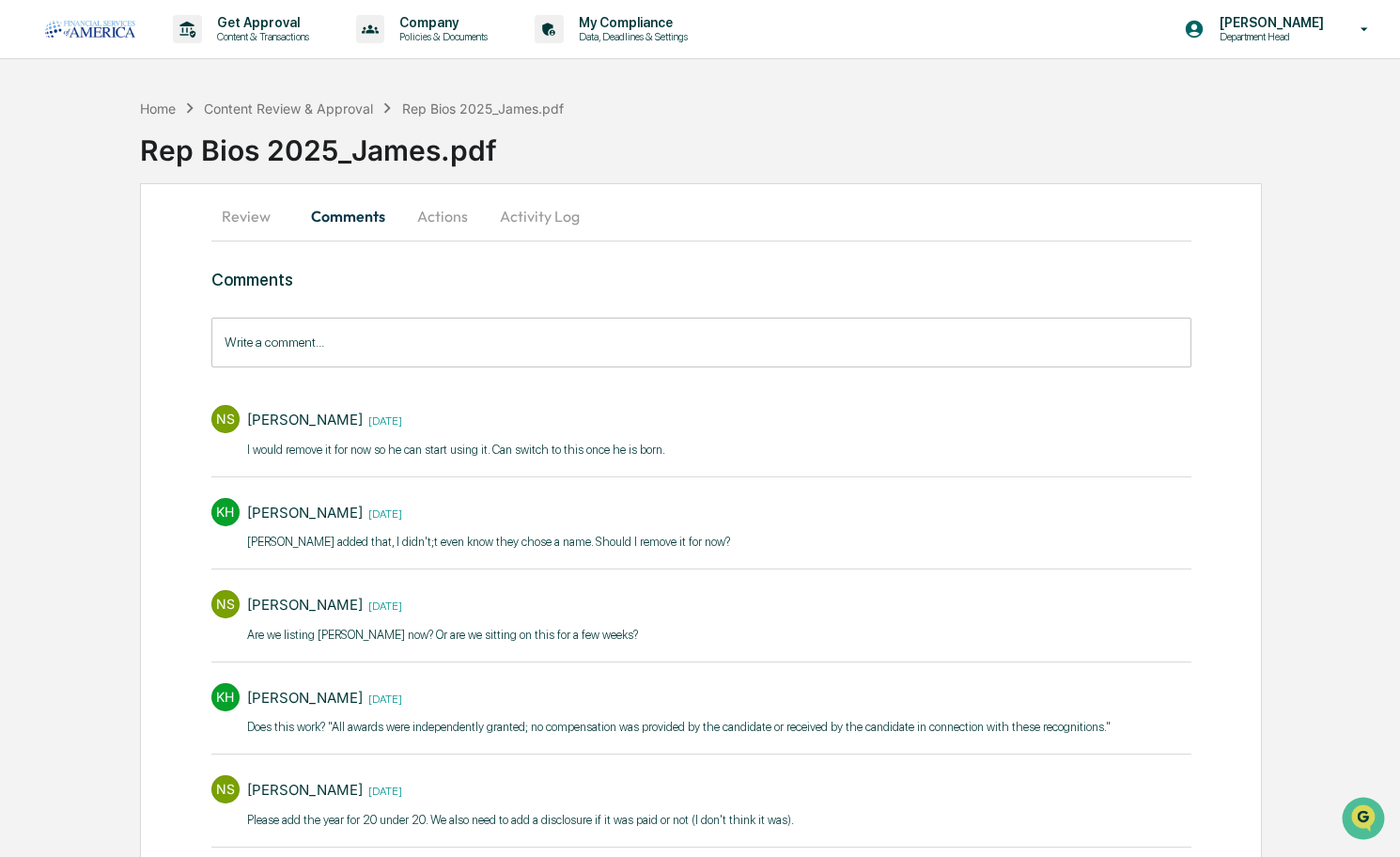
click at [452, 213] on button "Actions" at bounding box center [442, 216] width 85 height 45
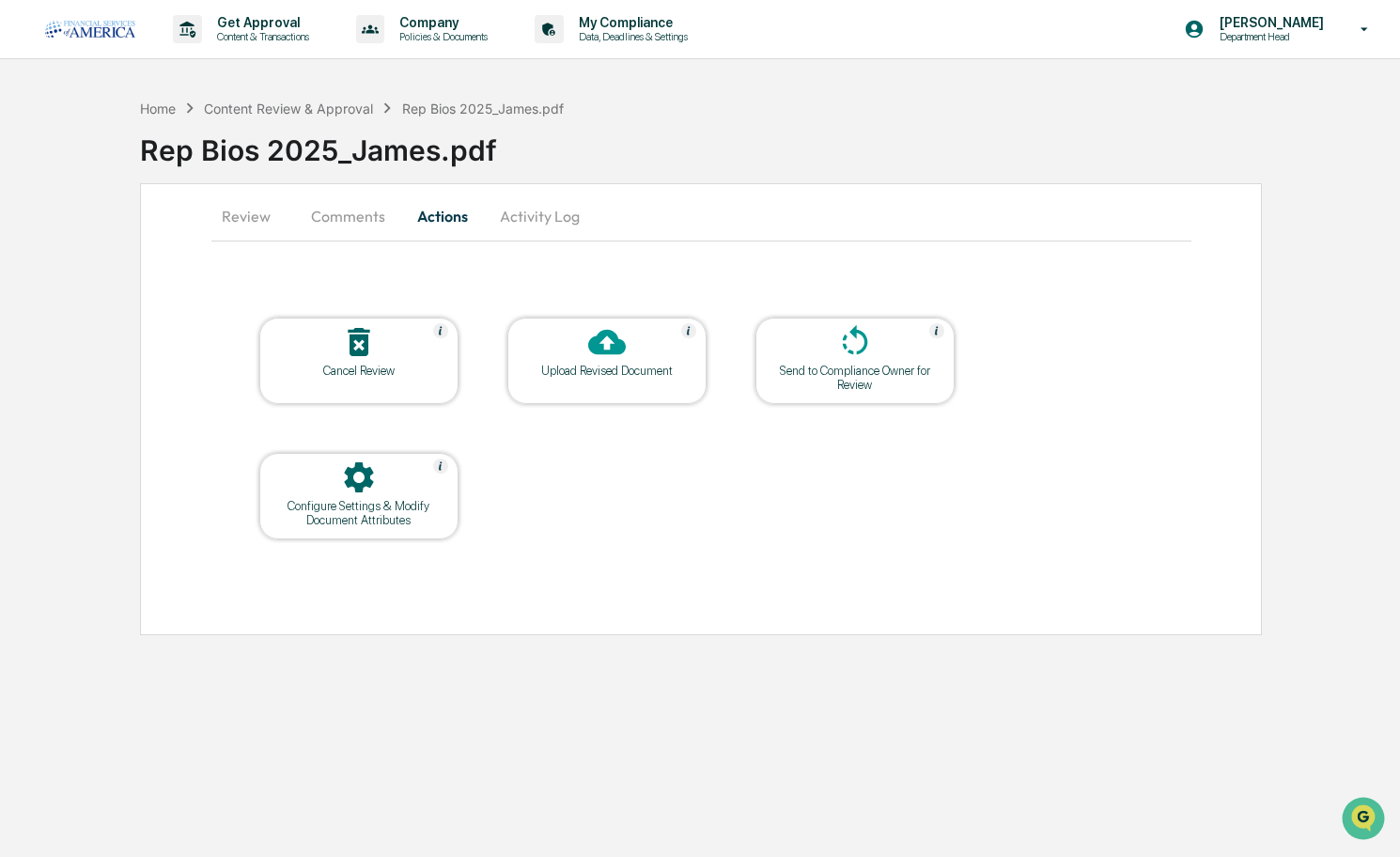
click at [590, 358] on icon at bounding box center [607, 342] width 38 height 38
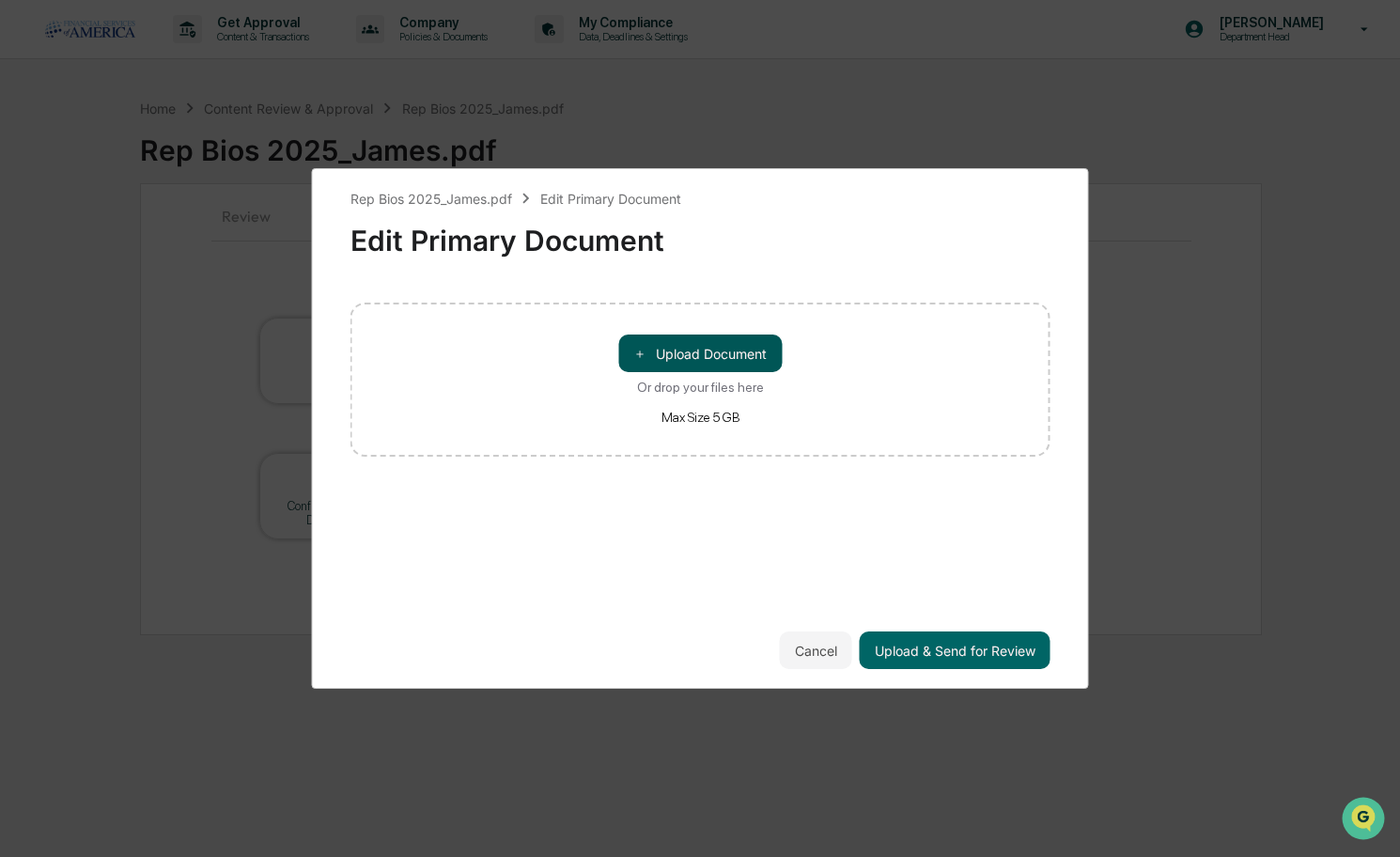
click at [695, 350] on button "＋ Upload Document" at bounding box center [699, 353] width 163 height 38
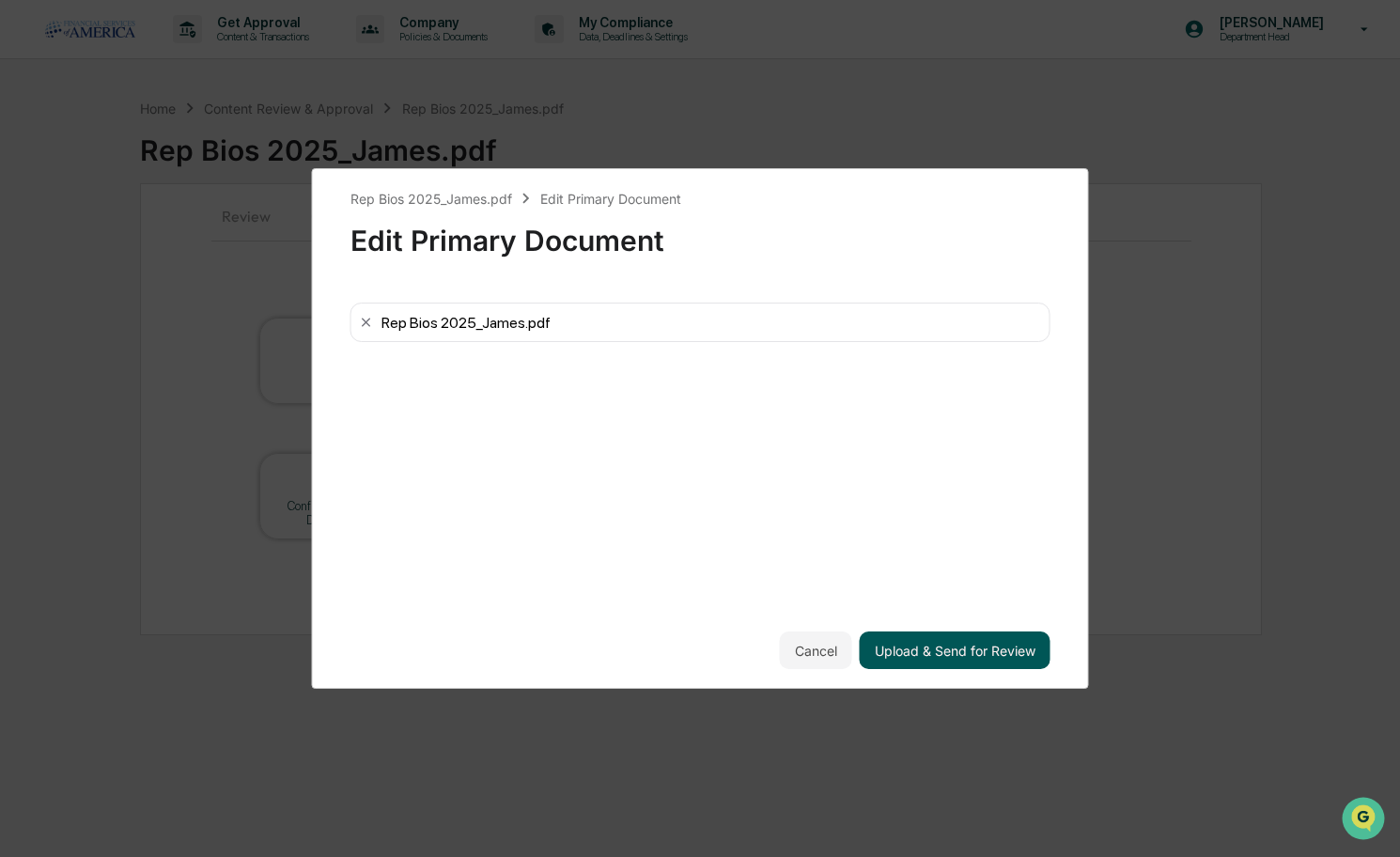
click at [973, 655] on button "Upload & Send for Review" at bounding box center [955, 650] width 191 height 38
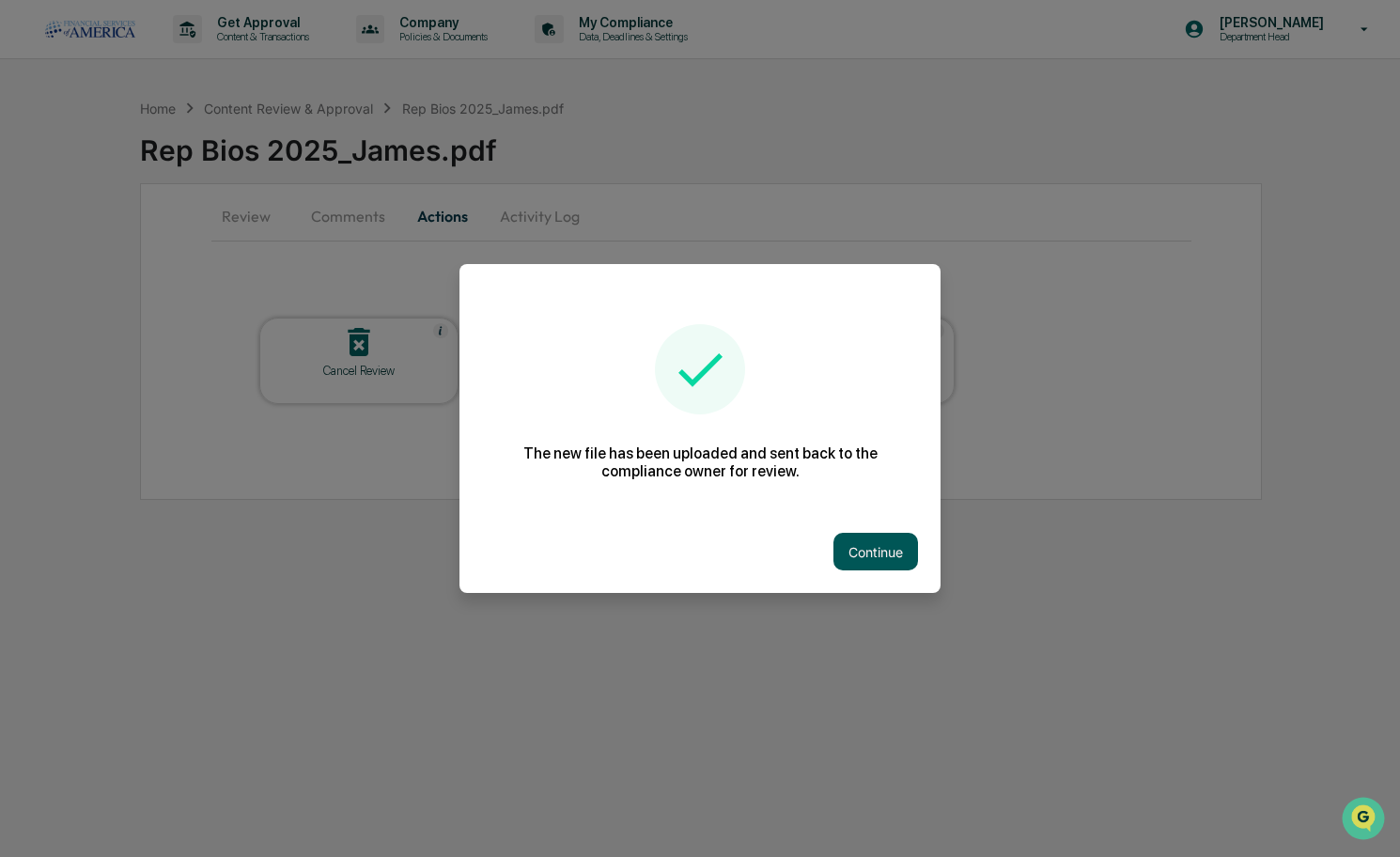
click at [884, 567] on button "Continue" at bounding box center [875, 552] width 85 height 38
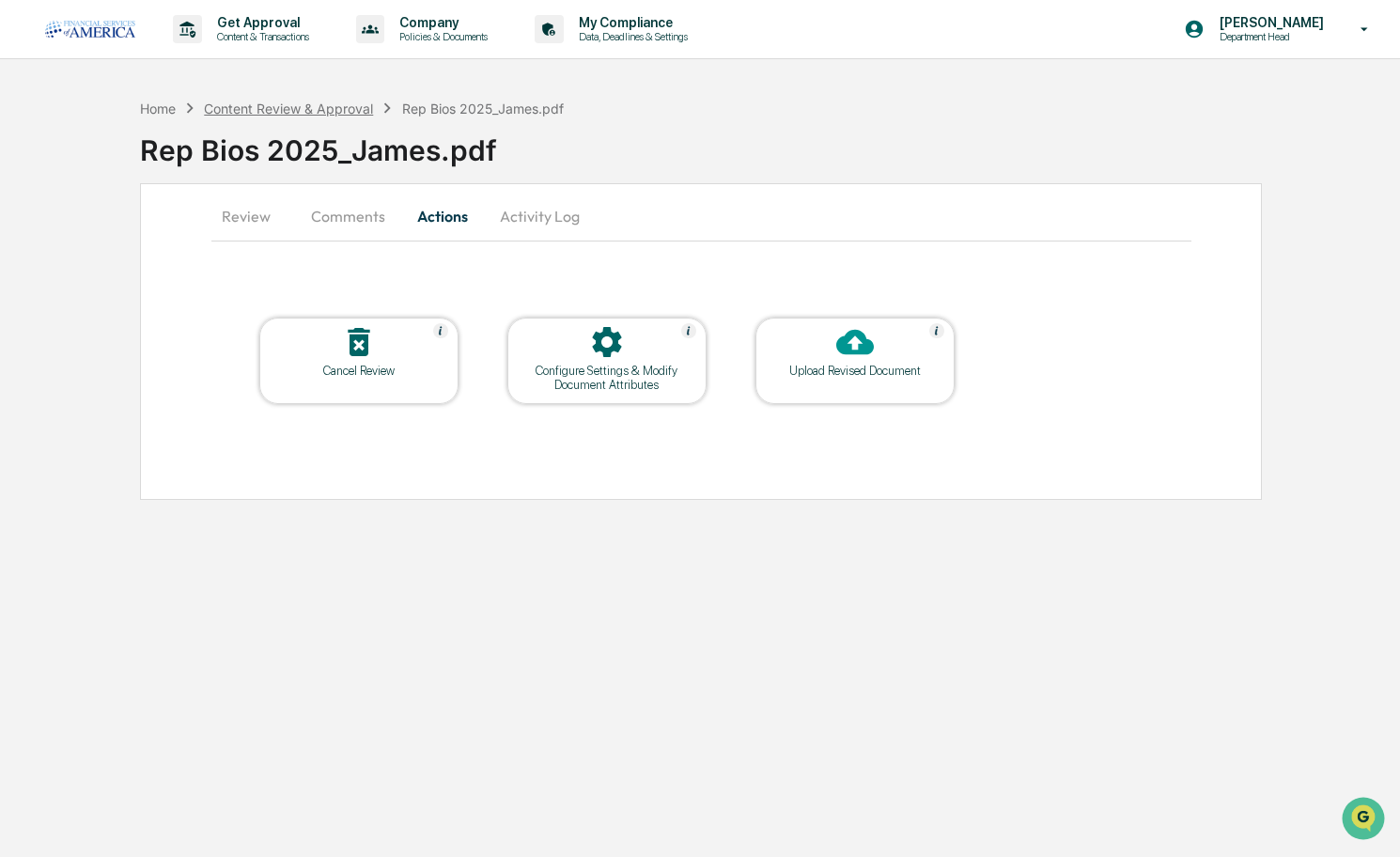
click at [239, 107] on div "Content Review & Approval" at bounding box center [288, 109] width 169 height 16
